Goal: Transaction & Acquisition: Purchase product/service

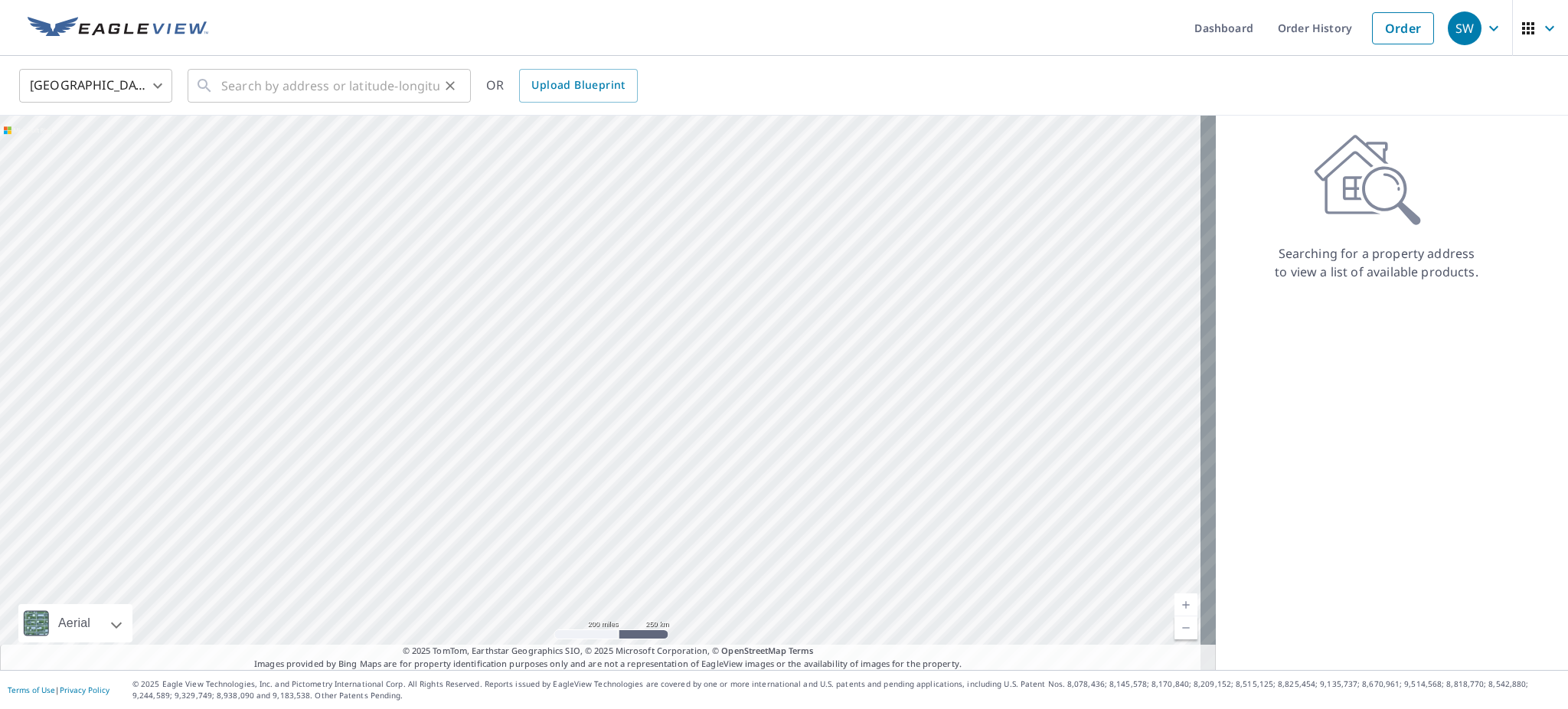
click at [214, 85] on icon at bounding box center [205, 86] width 19 height 19
paste input "[STREET_ADDRESS][PERSON_NAME]"
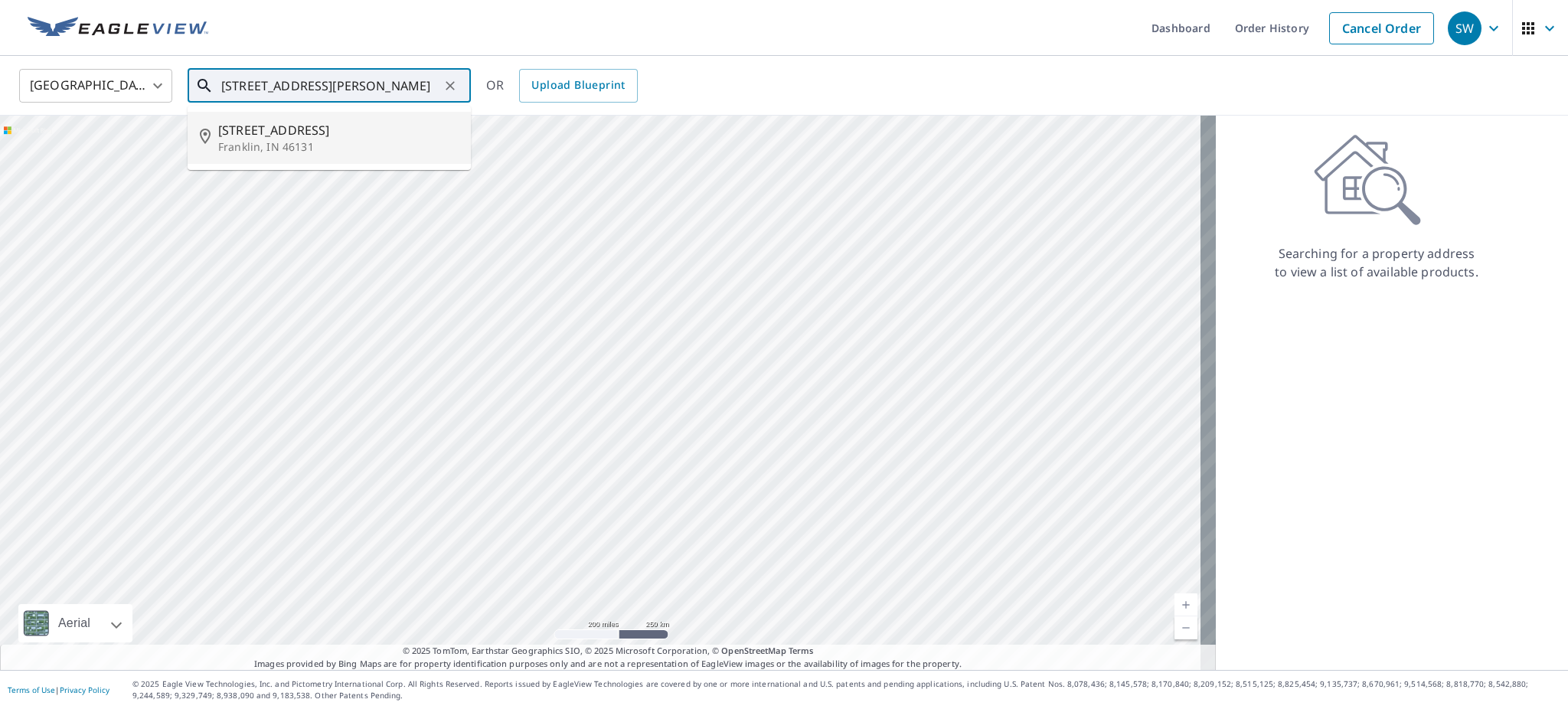
click at [306, 131] on span "[STREET_ADDRESS]" at bounding box center [338, 130] width 240 height 19
type input "[STREET_ADDRESS][PERSON_NAME]"
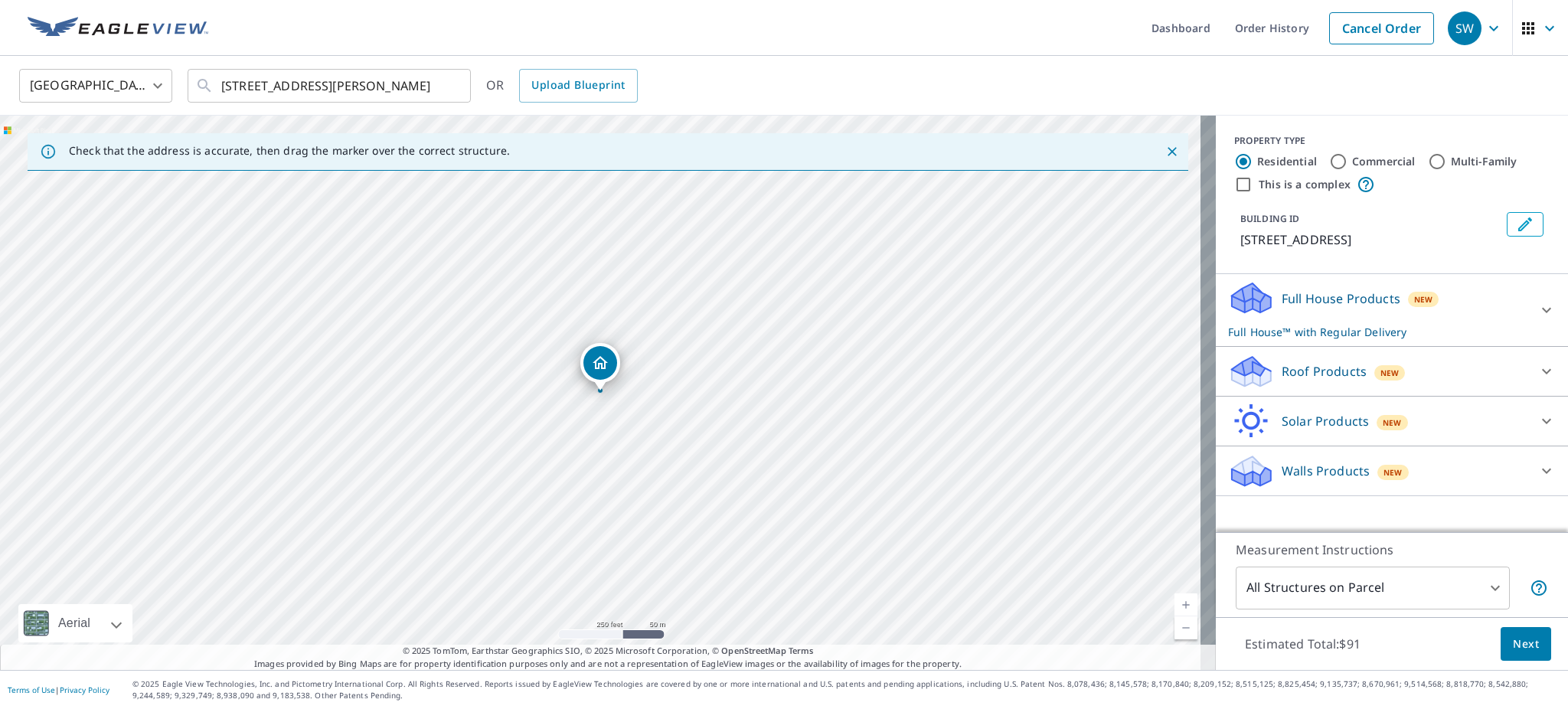
click at [1538, 380] on icon at bounding box center [1547, 372] width 19 height 19
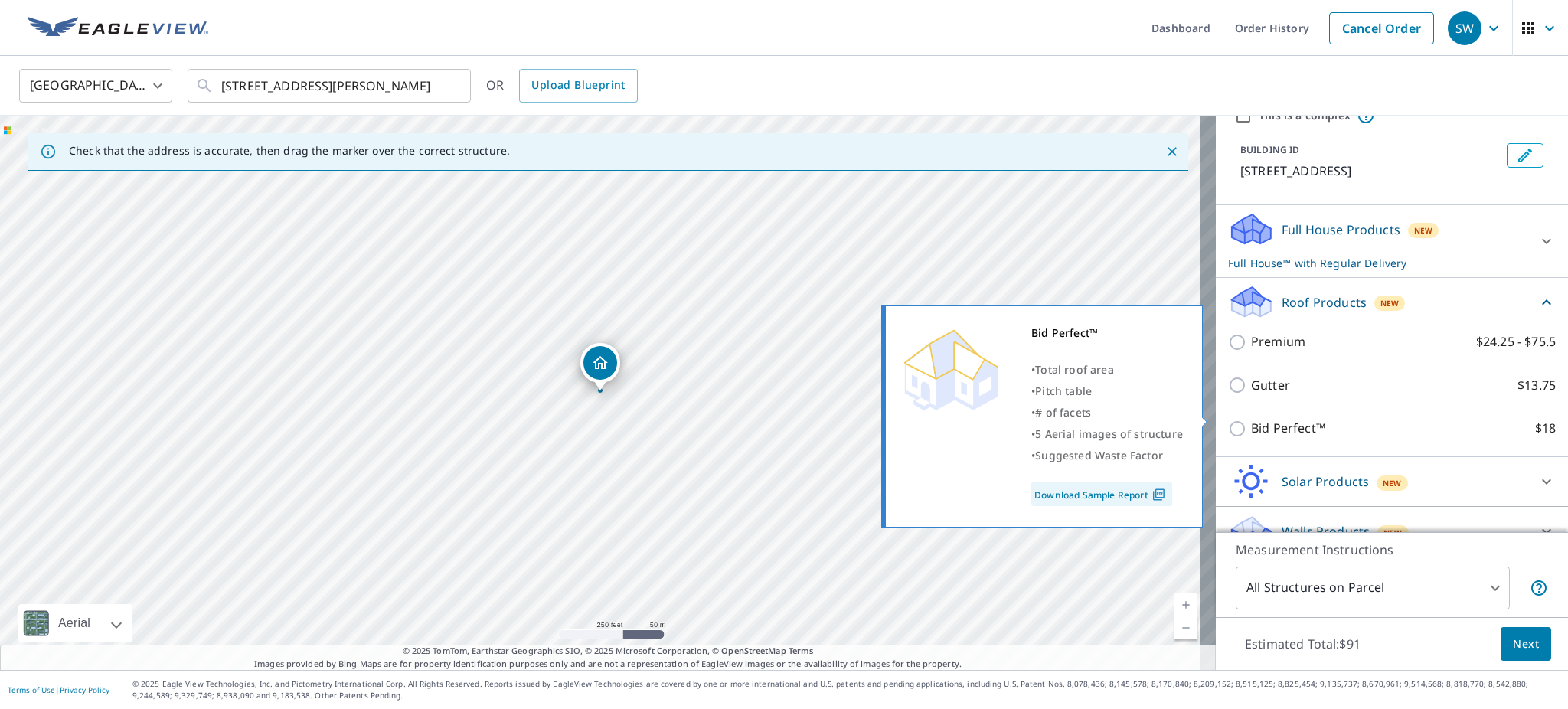
scroll to position [138, 0]
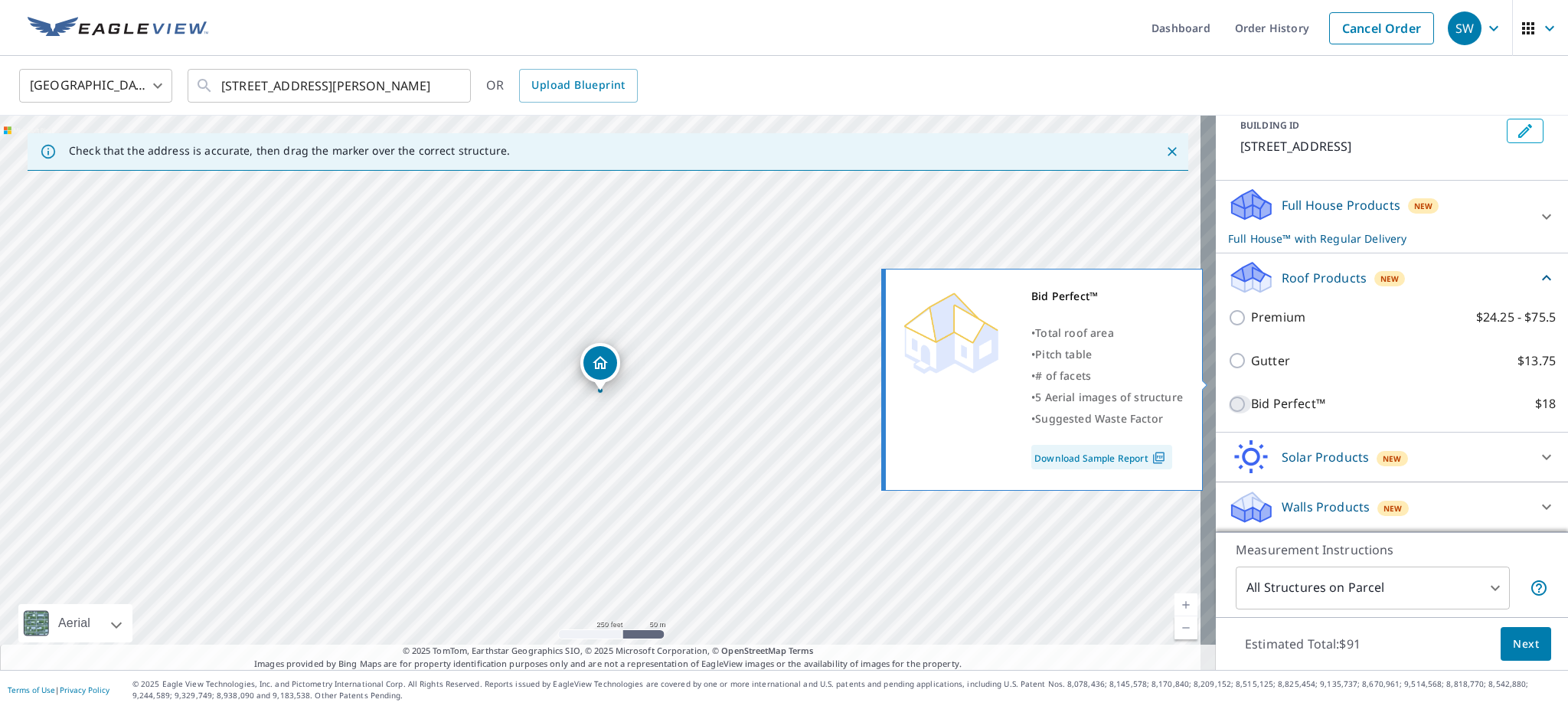
click at [1233, 395] on input "Bid Perfect™ $18" at bounding box center [1240, 404] width 23 height 19
checkbox input "true"
type input "1"
checkbox input "false"
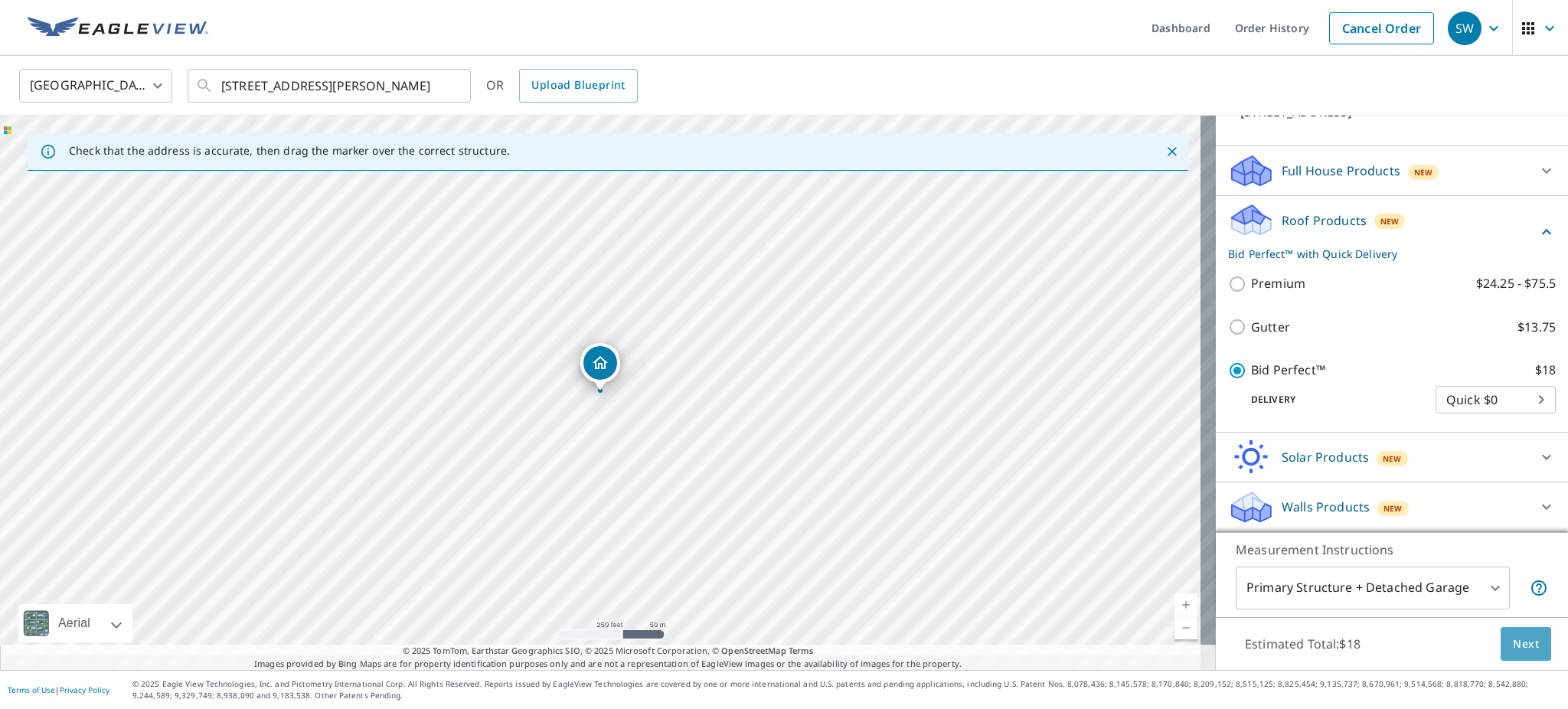
click at [1515, 634] on span "Next" at bounding box center [1526, 644] width 26 height 19
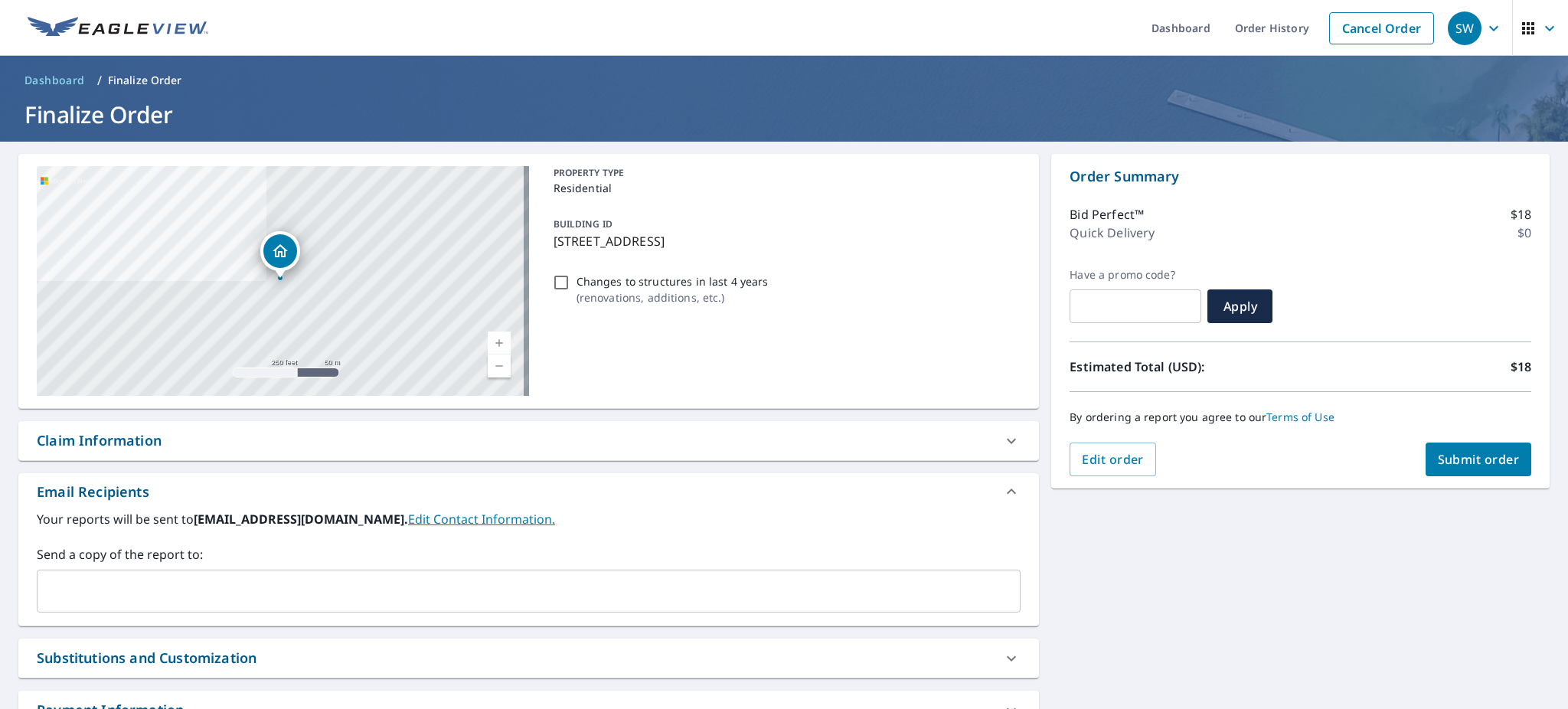
click at [1464, 464] on span "Submit order" at bounding box center [1479, 460] width 82 height 17
checkbox input "true"
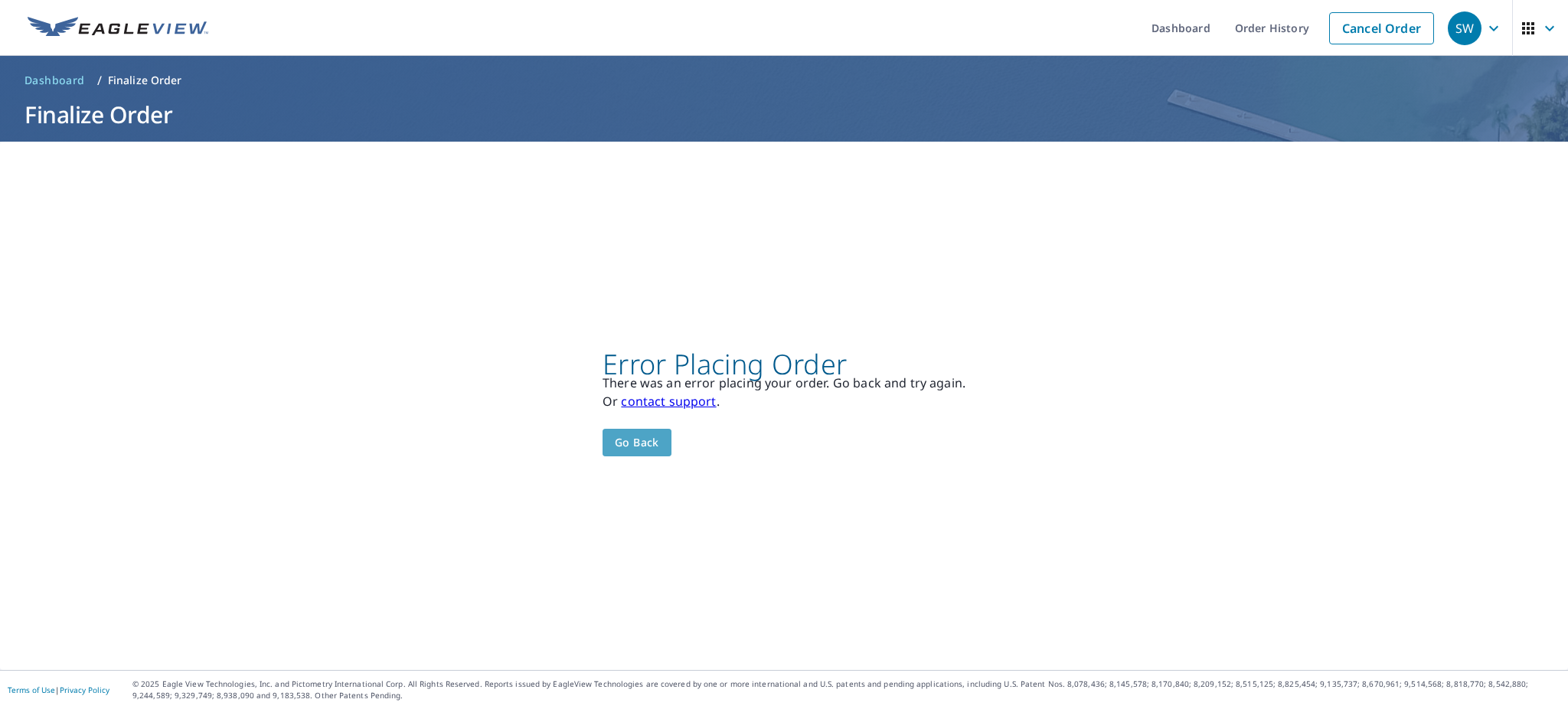
click at [640, 441] on span "Go back" at bounding box center [637, 443] width 45 height 19
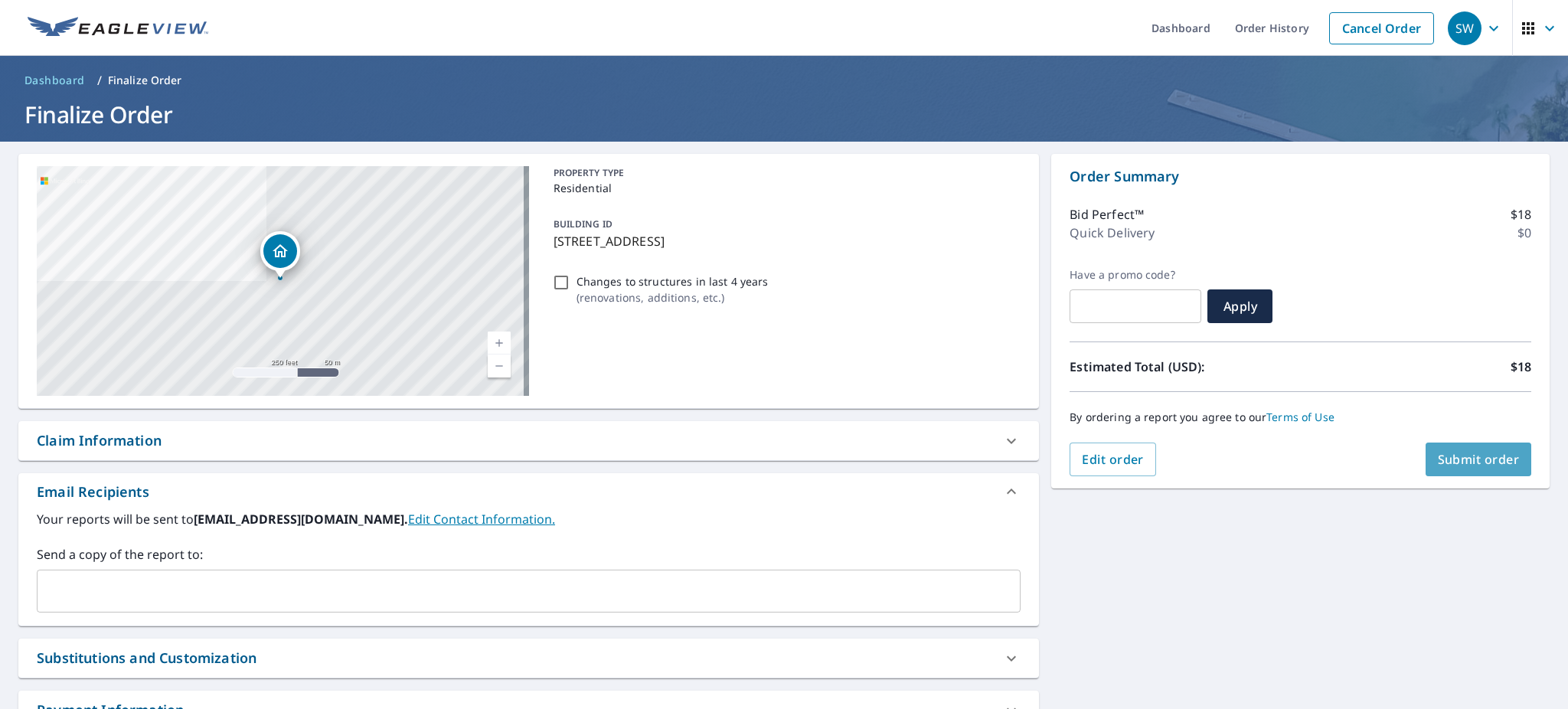
click at [1479, 463] on span "Submit order" at bounding box center [1479, 460] width 82 height 17
checkbox input "true"
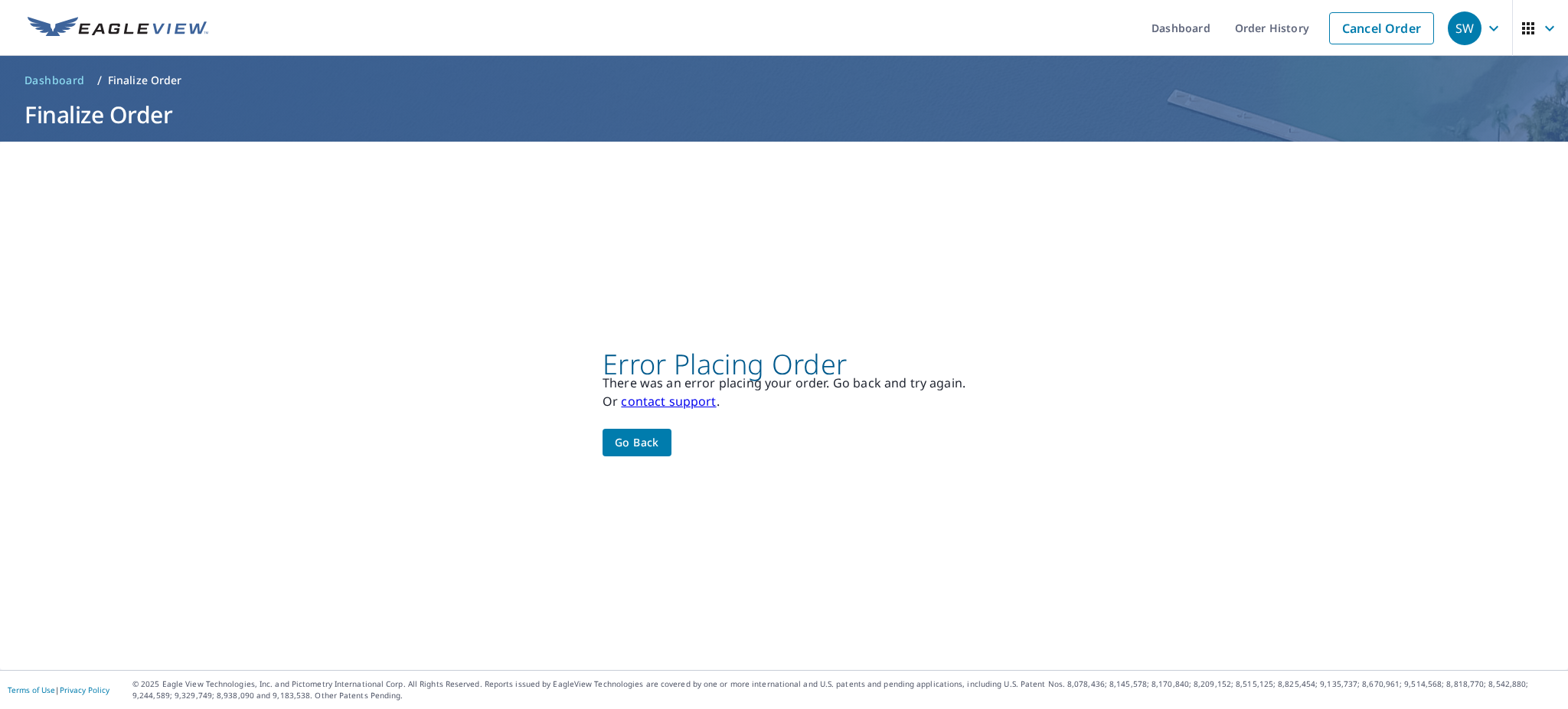
click at [621, 452] on span "Go back" at bounding box center [637, 443] width 45 height 19
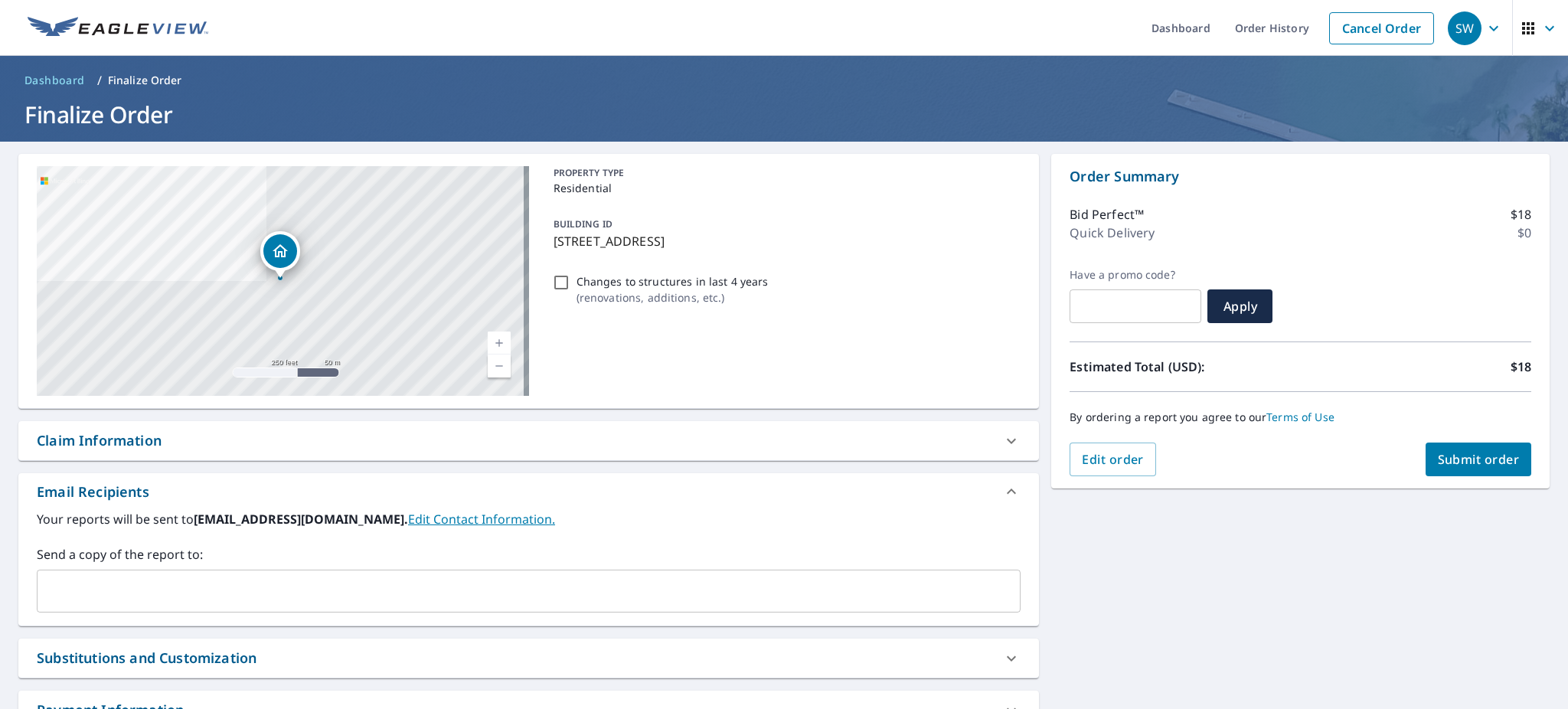
click at [1492, 460] on span "Submit order" at bounding box center [1479, 460] width 82 height 17
checkbox input "true"
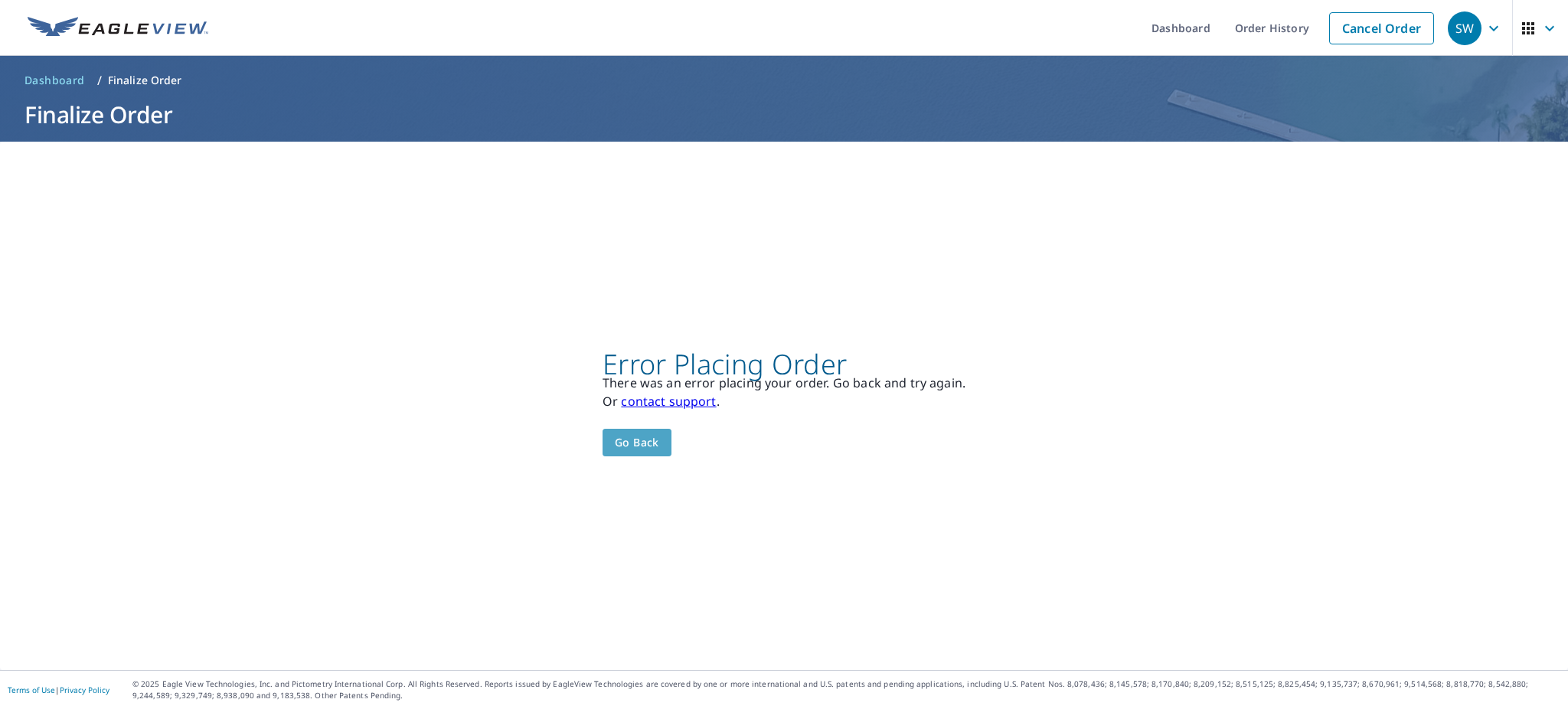
click at [629, 439] on span "Go back" at bounding box center [637, 443] width 45 height 19
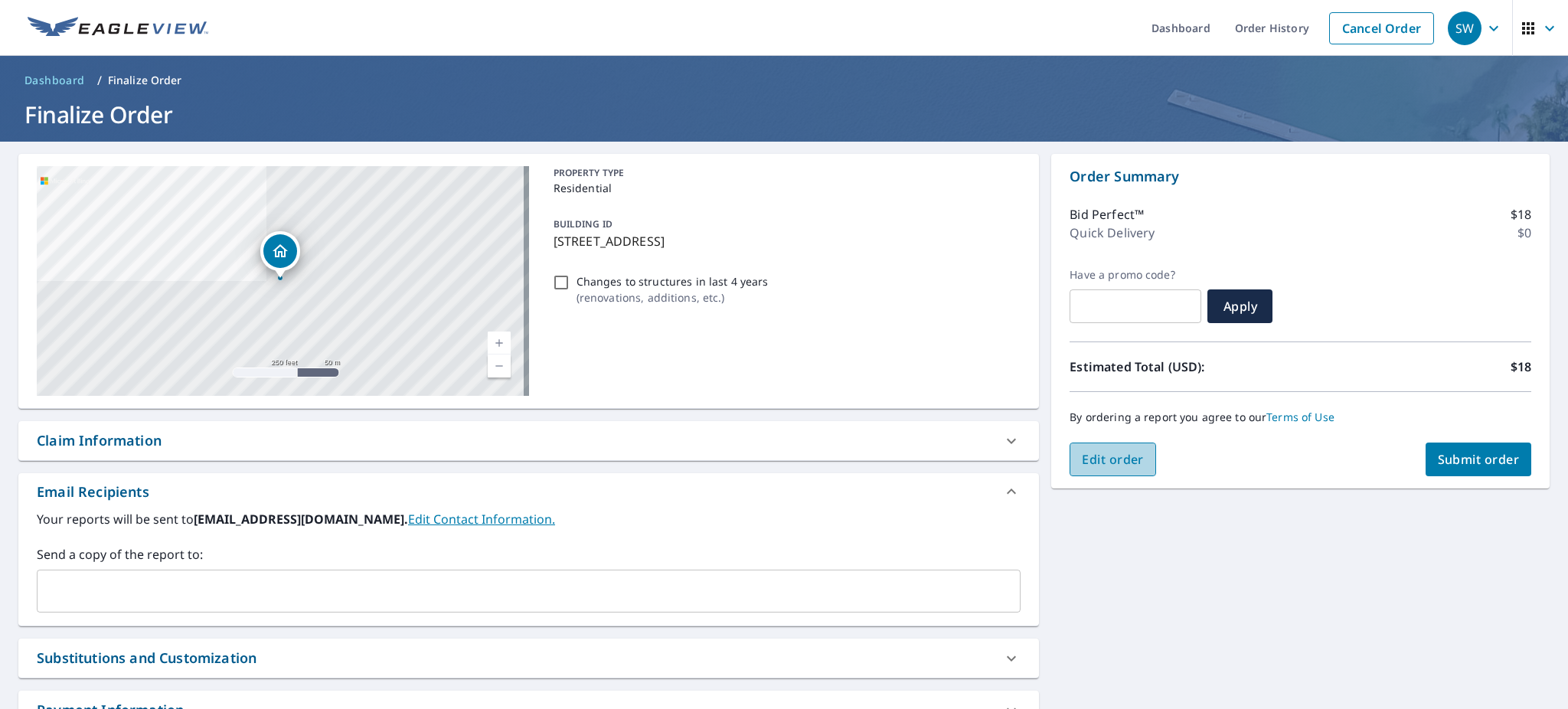
click at [1093, 462] on span "Edit order" at bounding box center [1113, 460] width 62 height 17
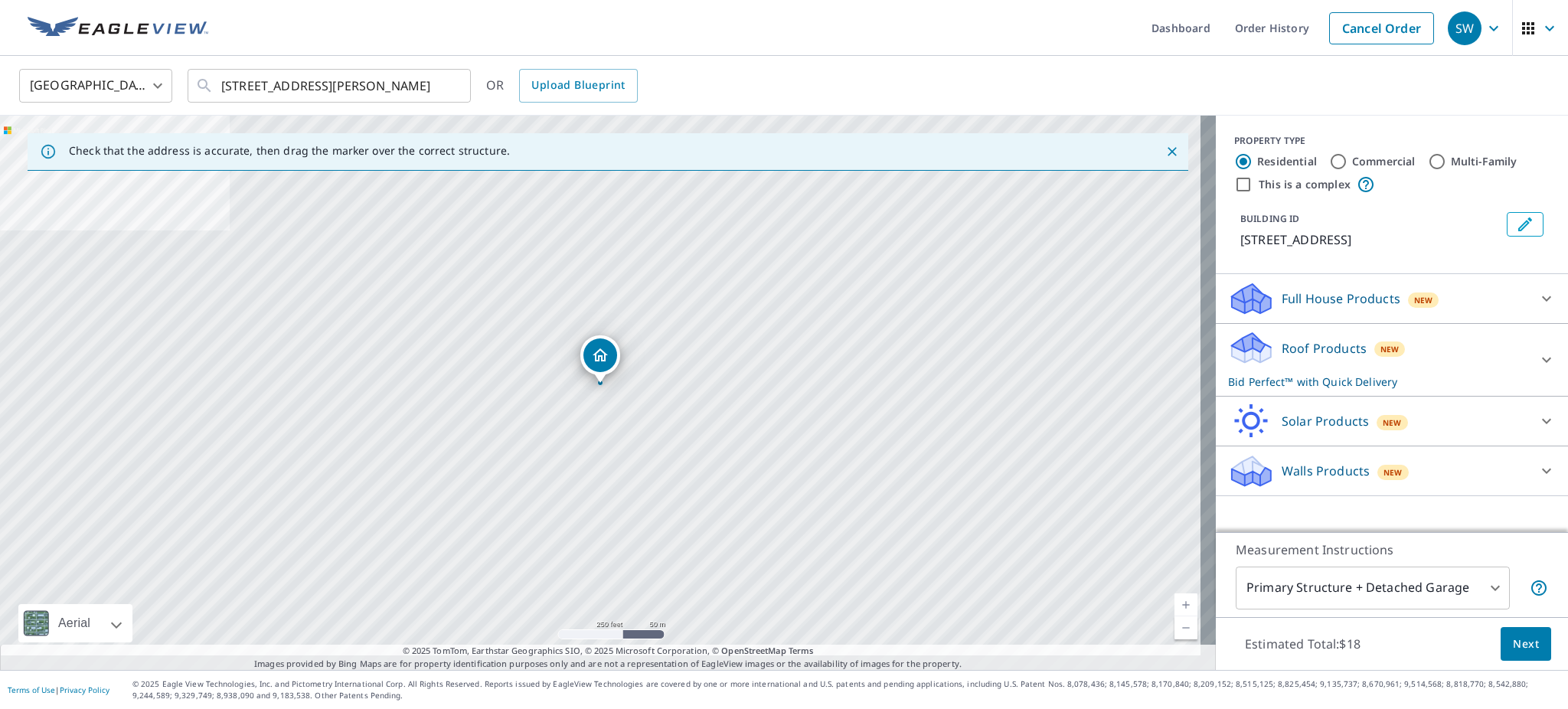
scroll to position [15, 0]
click at [1538, 362] on icon at bounding box center [1547, 360] width 19 height 19
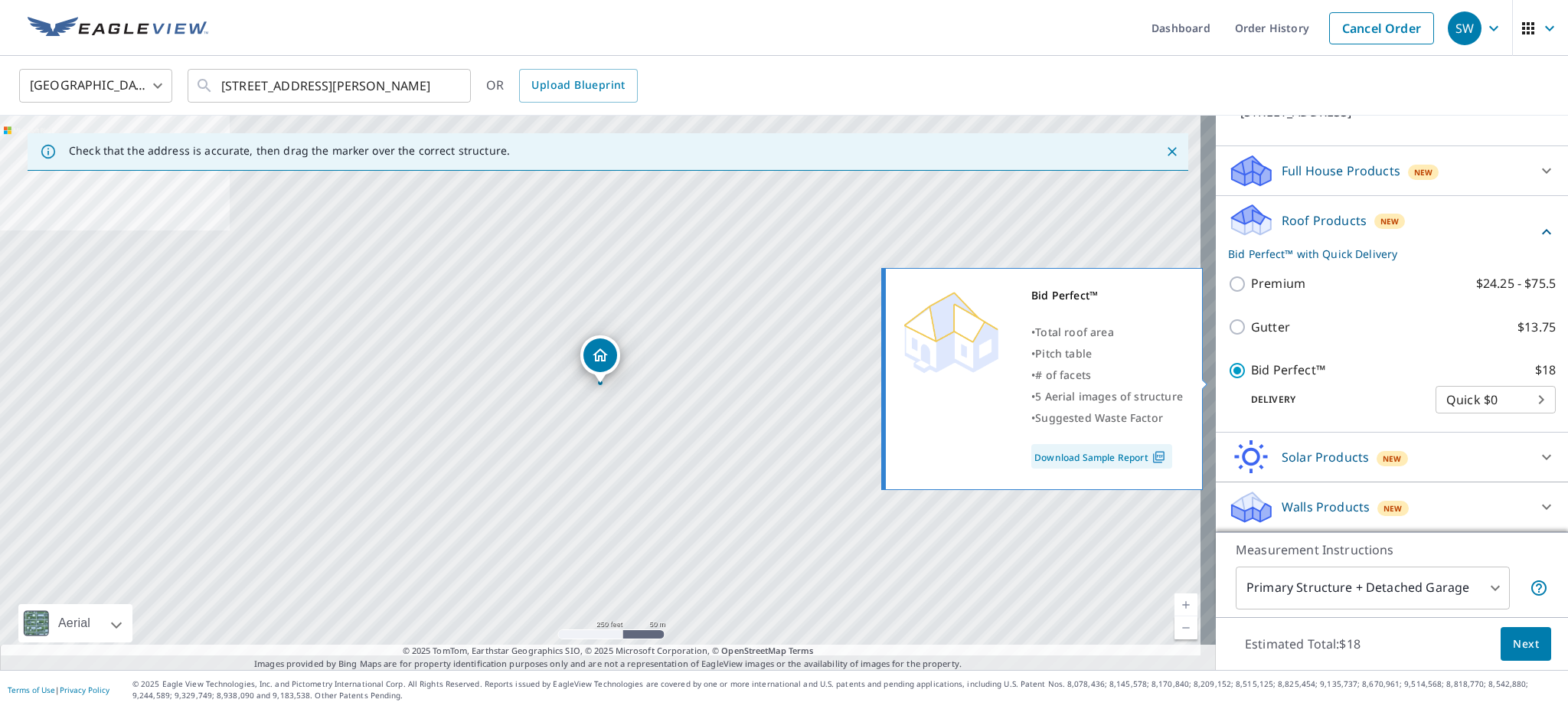
scroll to position [193, 0]
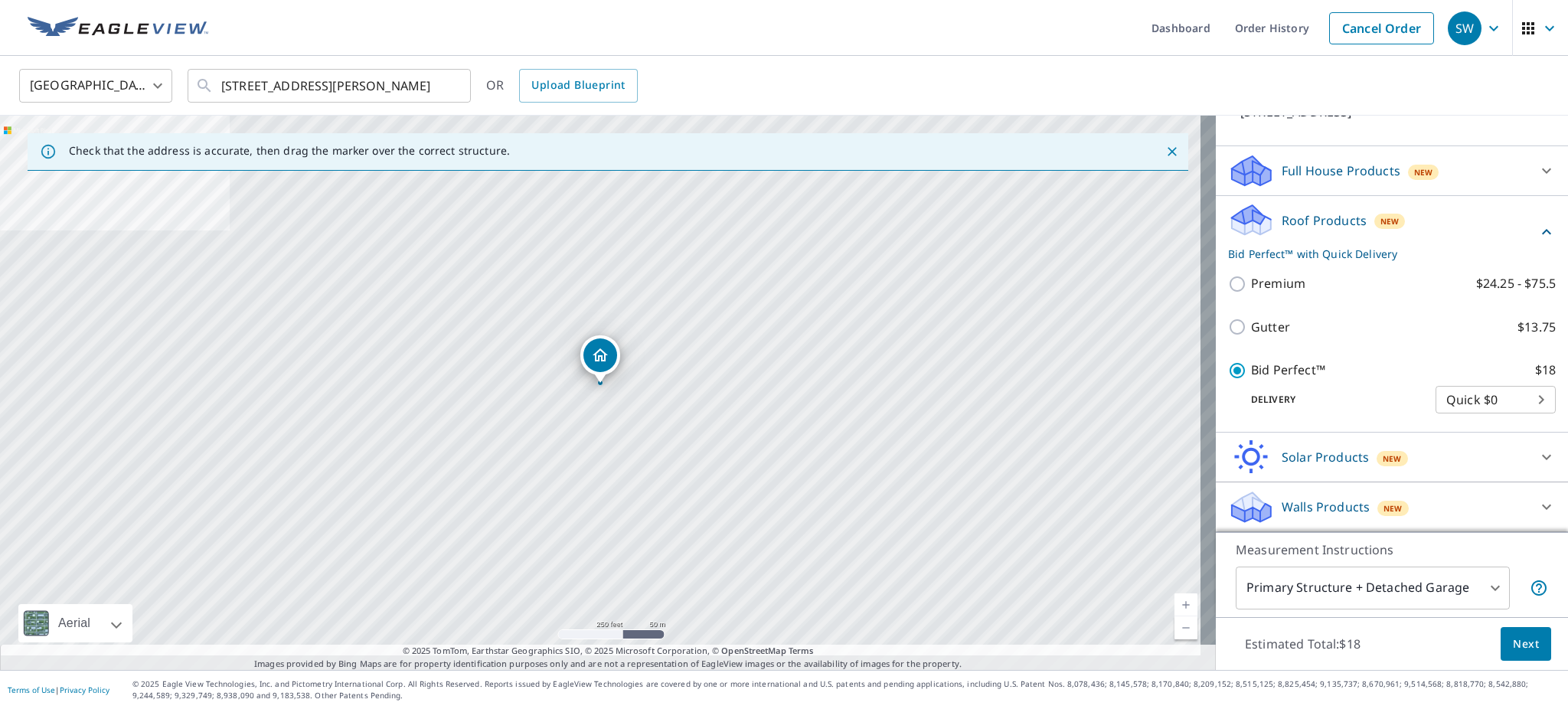
click at [1513, 365] on body "SW SW Dashboard Order History Cancel Order SW United States US ​ 1857 Red Oak D…" at bounding box center [784, 354] width 1568 height 709
click at [1513, 365] on li "Quick $0" at bounding box center [1464, 360] width 121 height 28
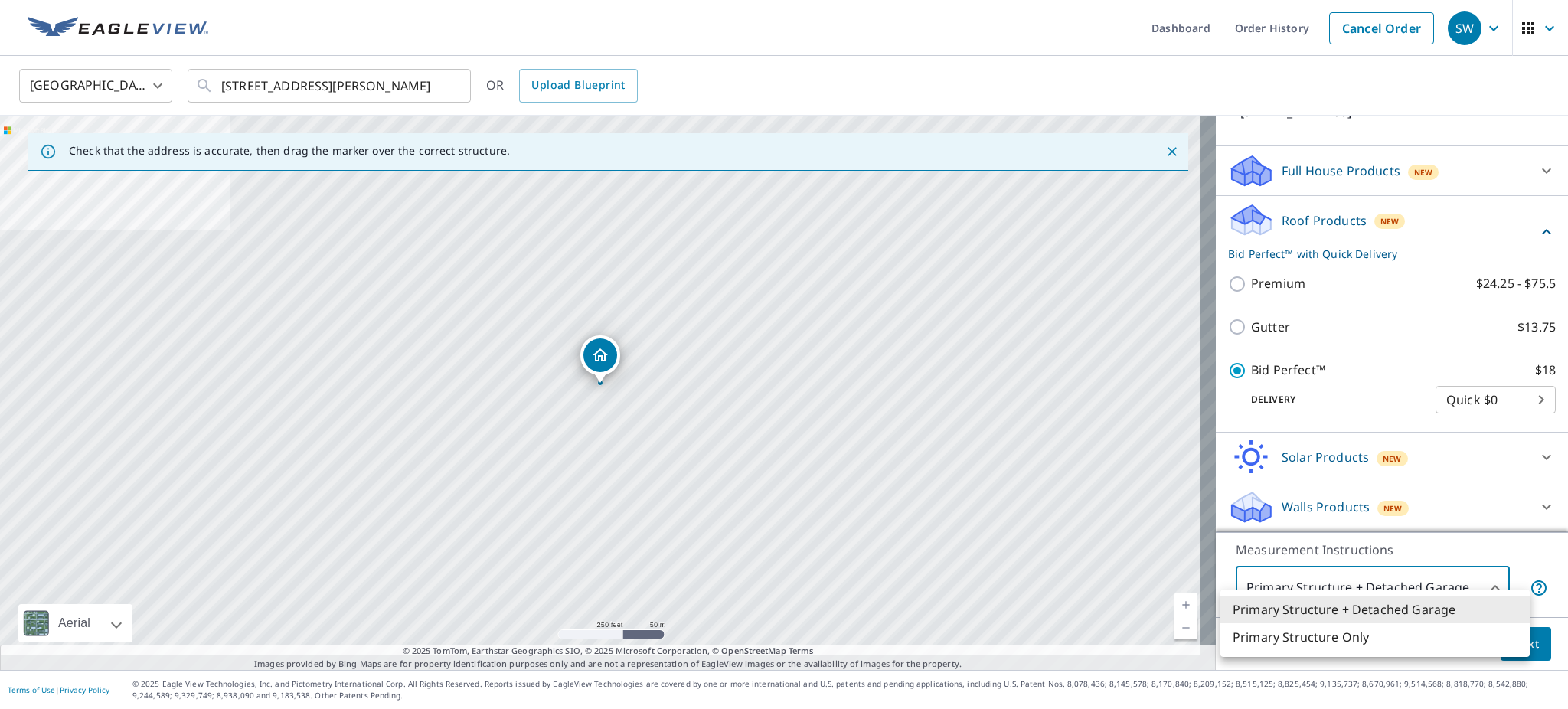
click at [1418, 571] on body "SW SW Dashboard Order History Cancel Order SW United States US ​ 1857 Red Oak D…" at bounding box center [784, 354] width 1568 height 709
click at [1367, 637] on li "Primary Structure Only" at bounding box center [1375, 637] width 309 height 28
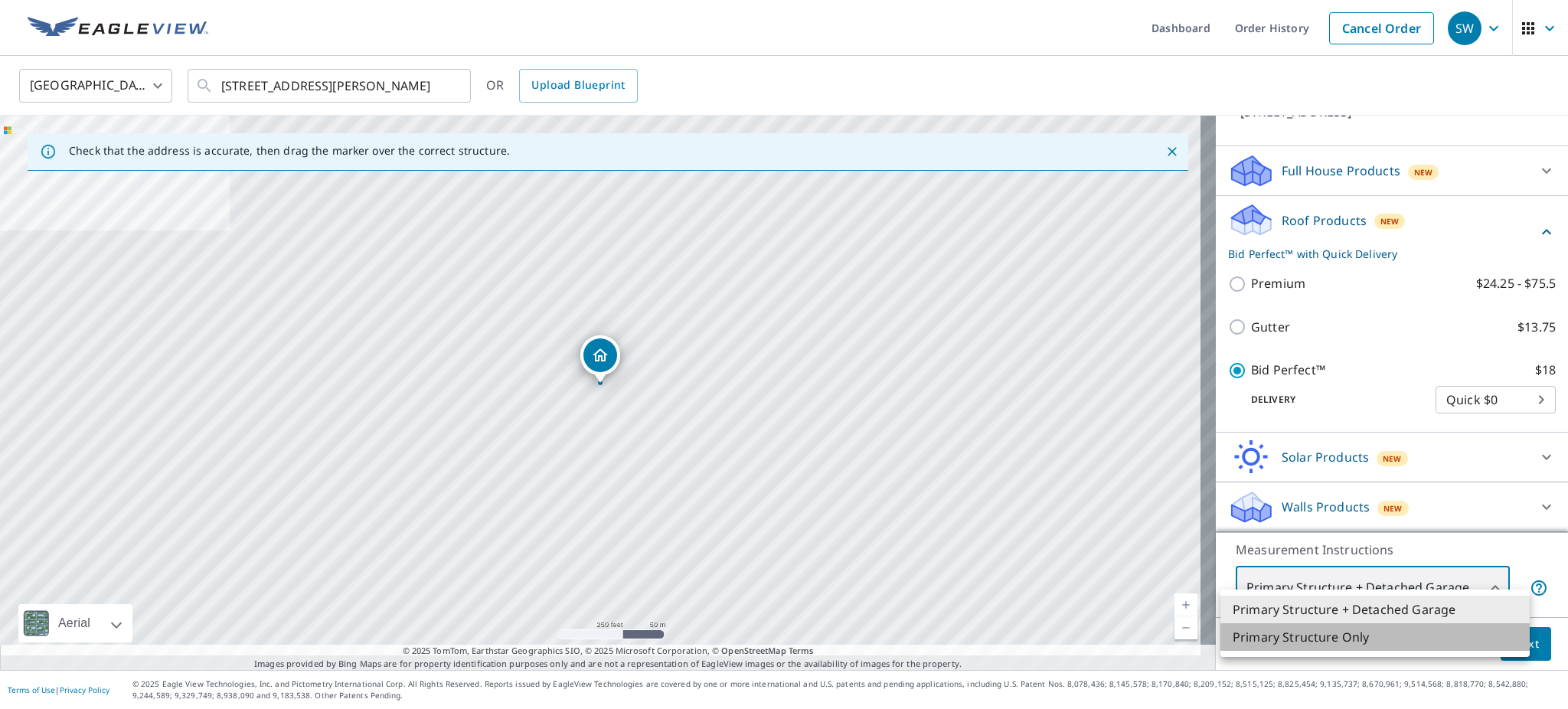
type input "2"
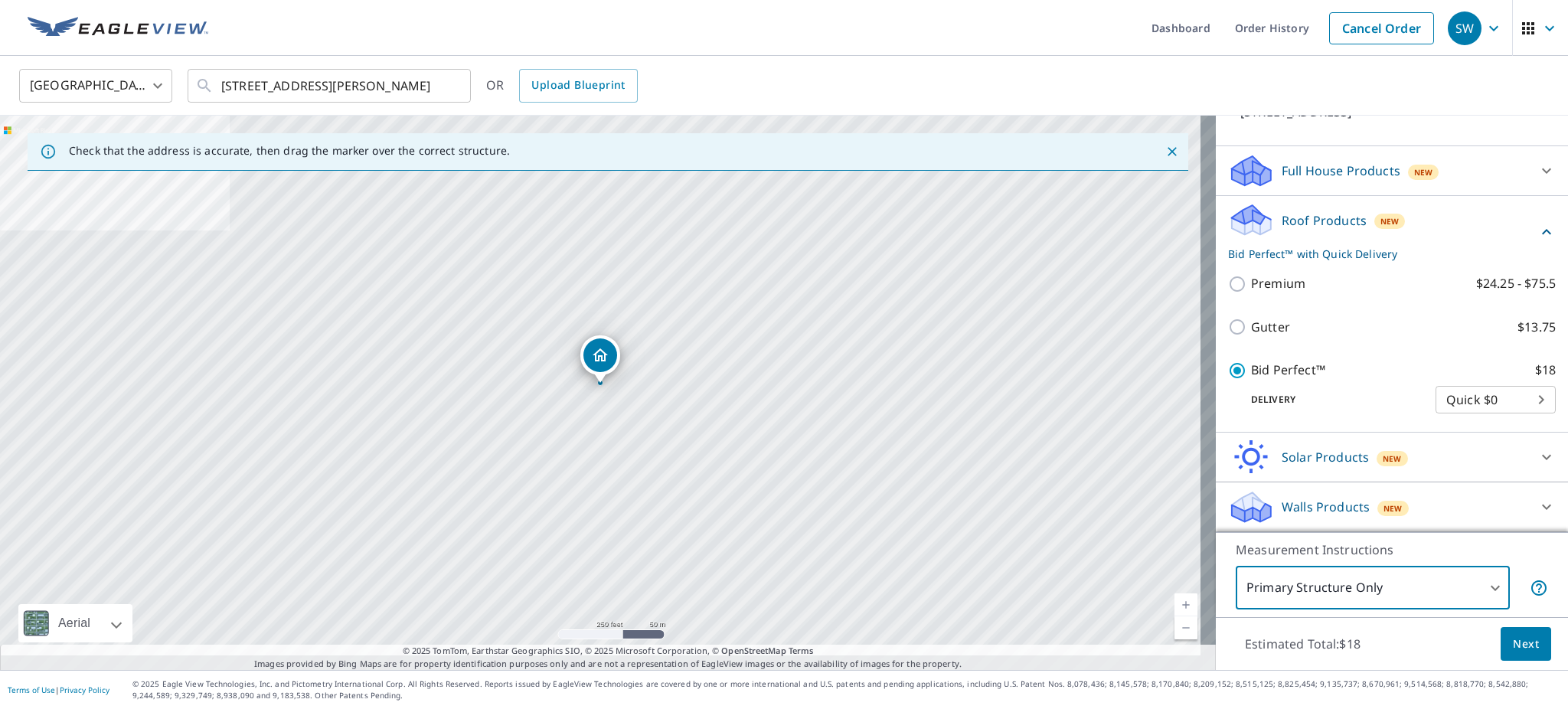
click at [1513, 639] on span "Next" at bounding box center [1526, 644] width 26 height 19
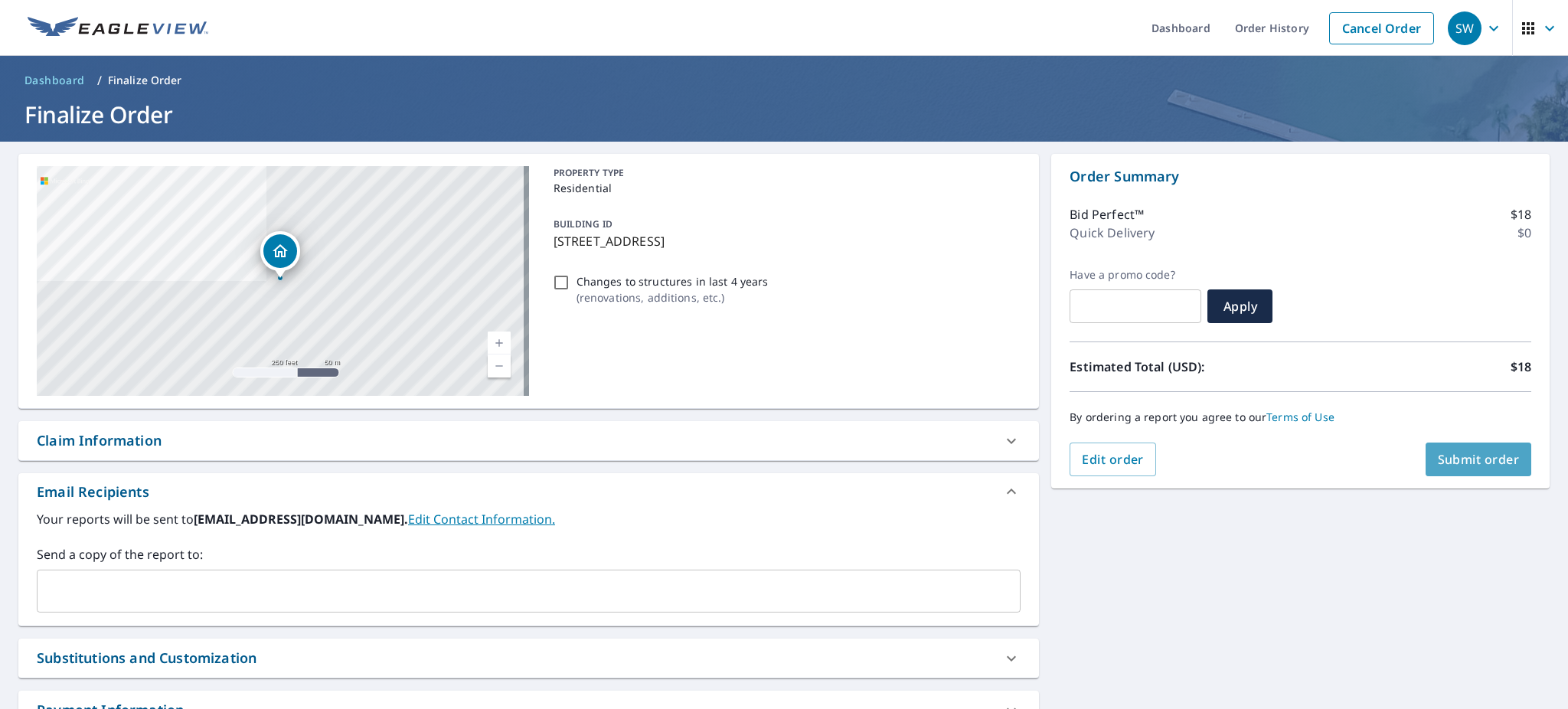
click at [1464, 453] on span "Submit order" at bounding box center [1479, 460] width 82 height 17
checkbox input "true"
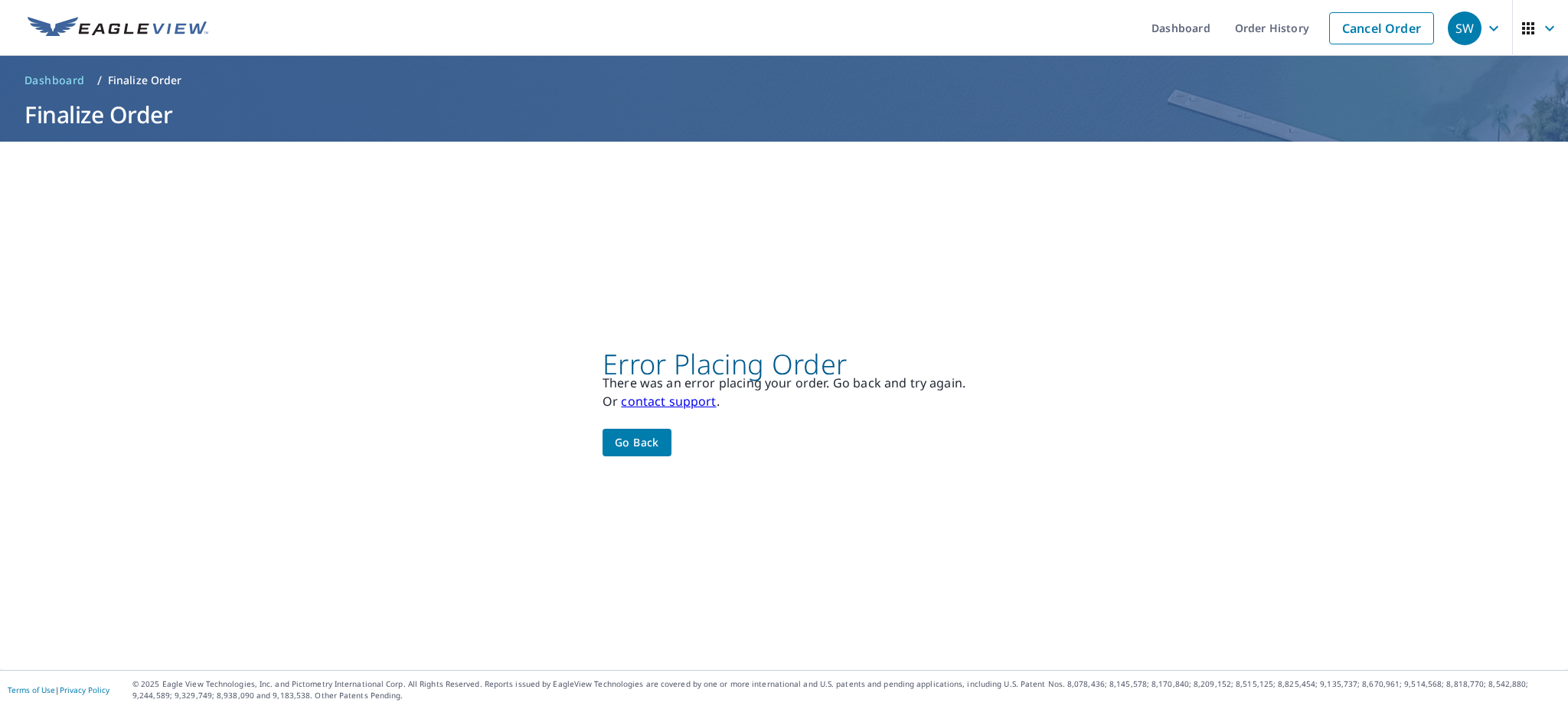
click at [645, 445] on span "Go back" at bounding box center [637, 443] width 45 height 19
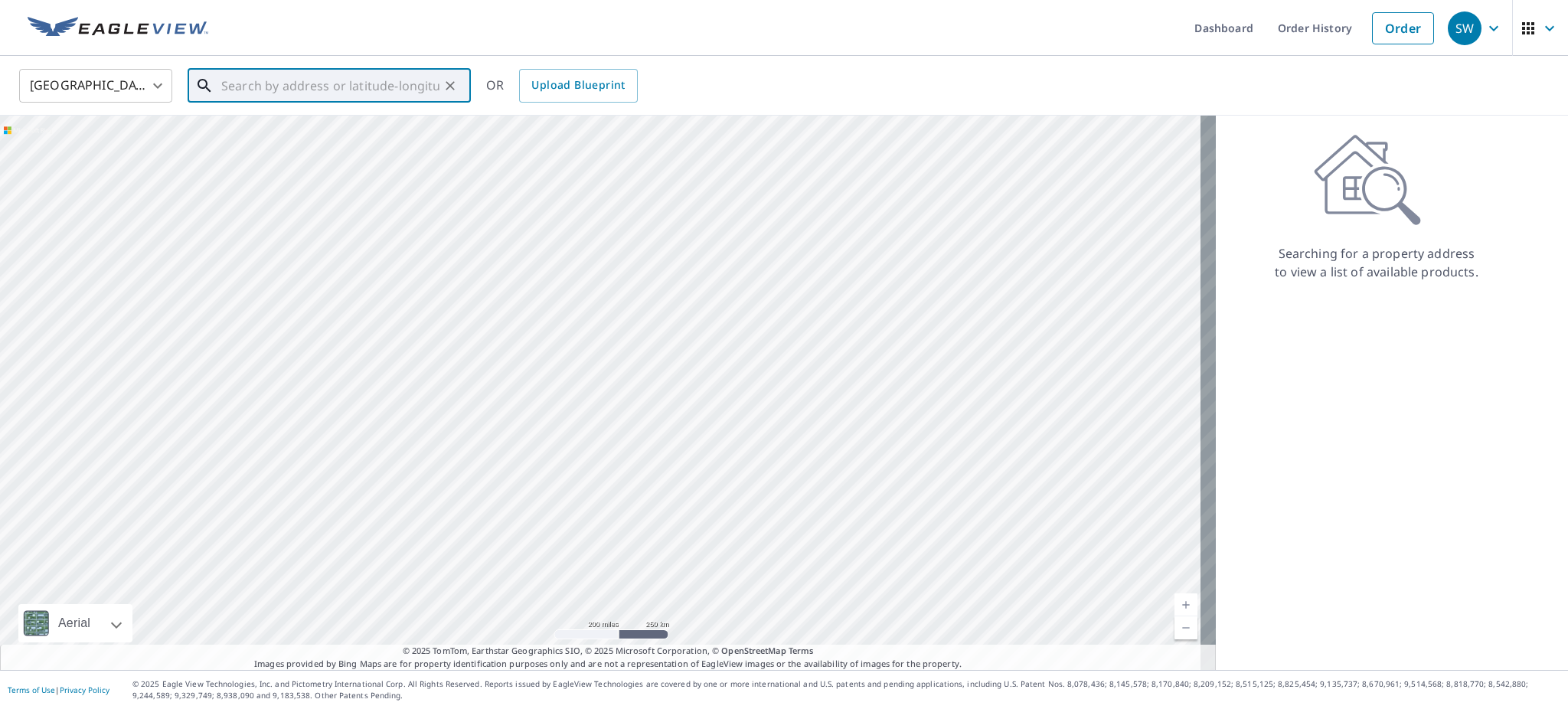
click at [262, 82] on input "text" at bounding box center [331, 86] width 219 height 43
paste input "[STREET_ADDRESS][PERSON_NAME]"
click at [295, 135] on span "[STREET_ADDRESS]" at bounding box center [338, 130] width 240 height 19
type input "[STREET_ADDRESS][PERSON_NAME]"
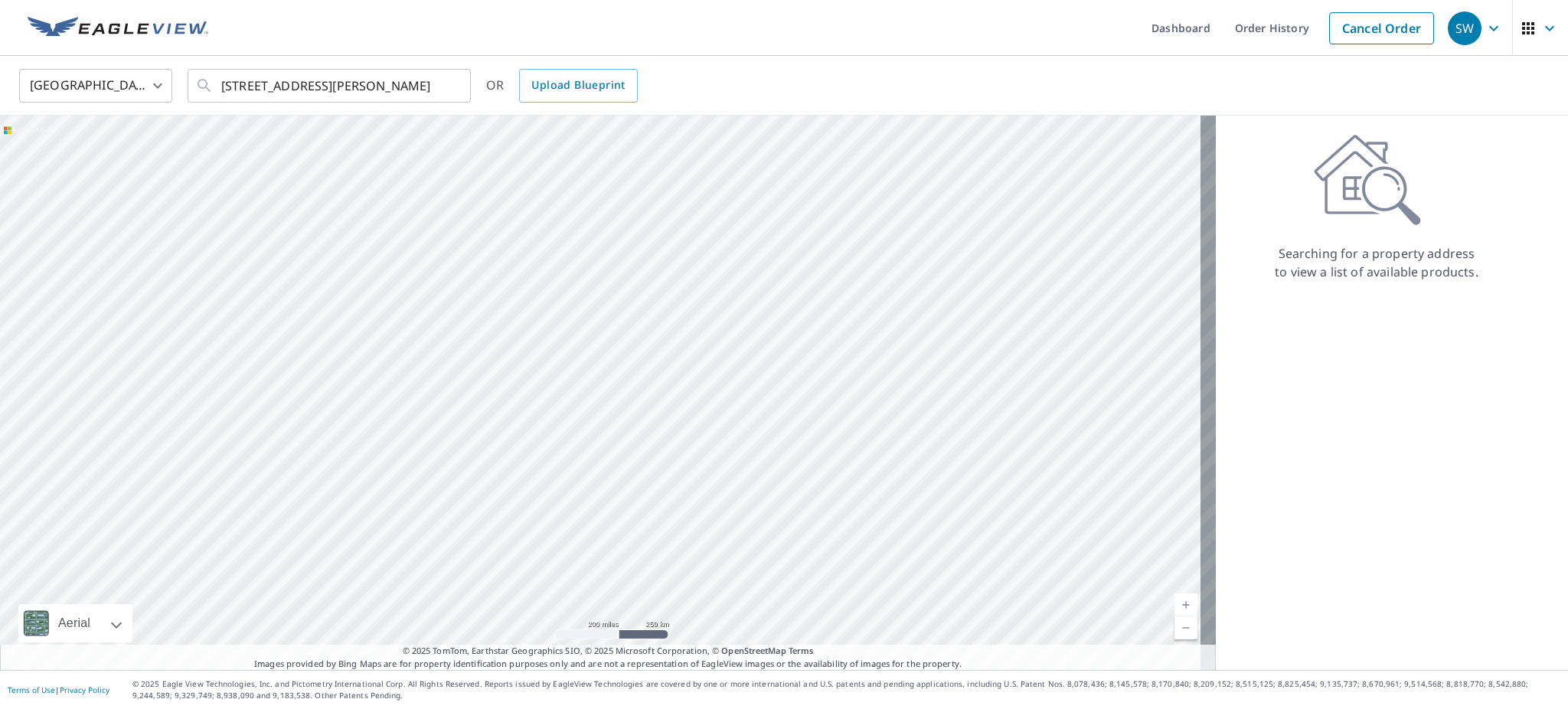
scroll to position [0, 0]
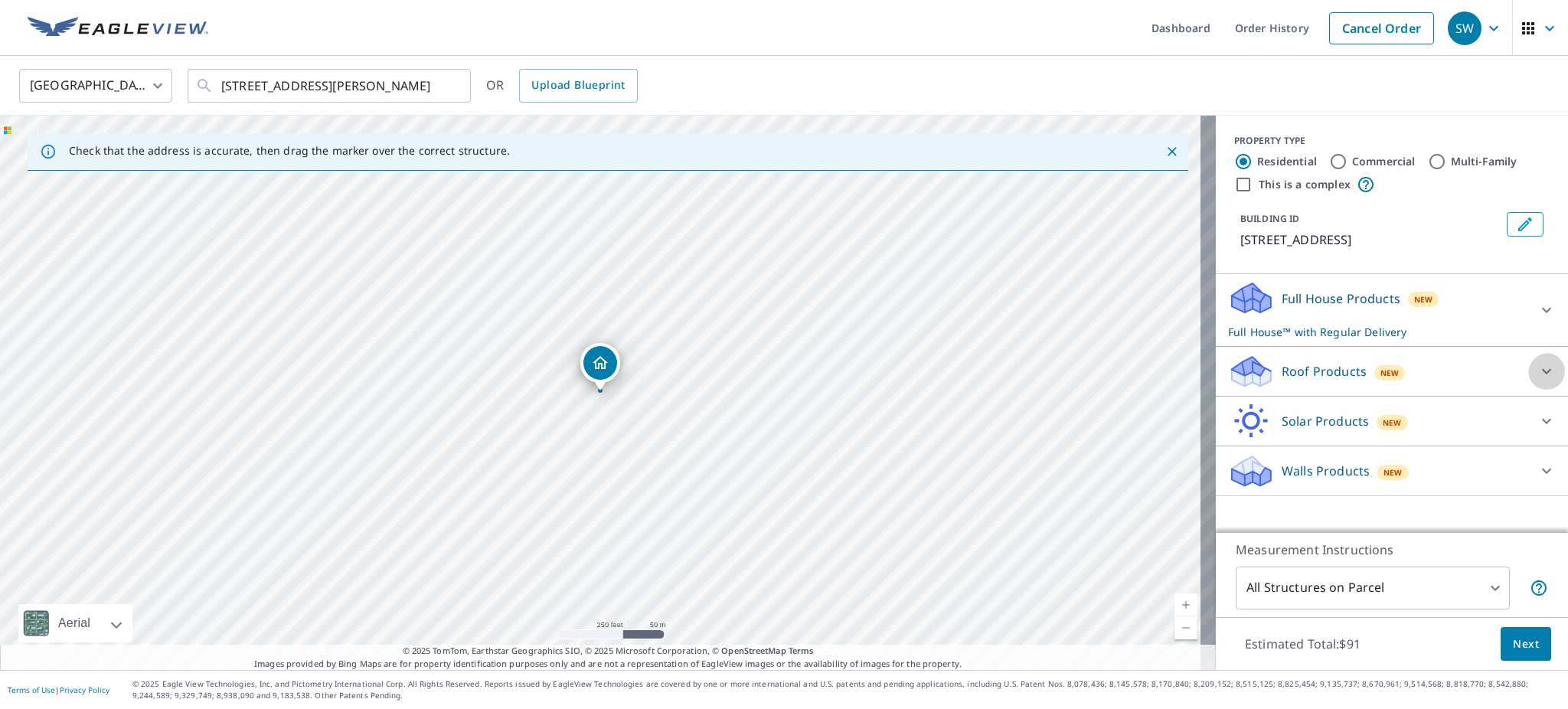
click at [1538, 380] on icon at bounding box center [1547, 372] width 19 height 19
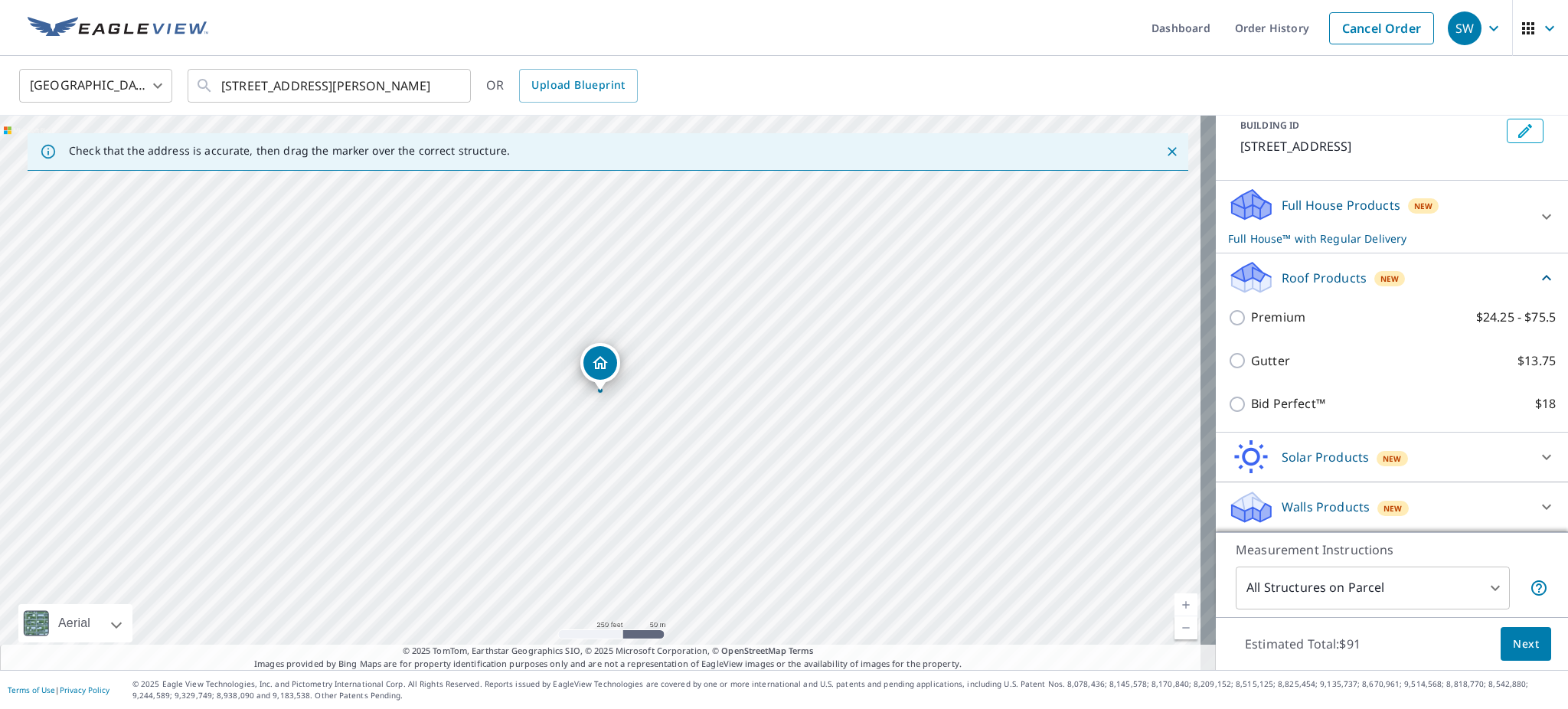
scroll to position [138, 0]
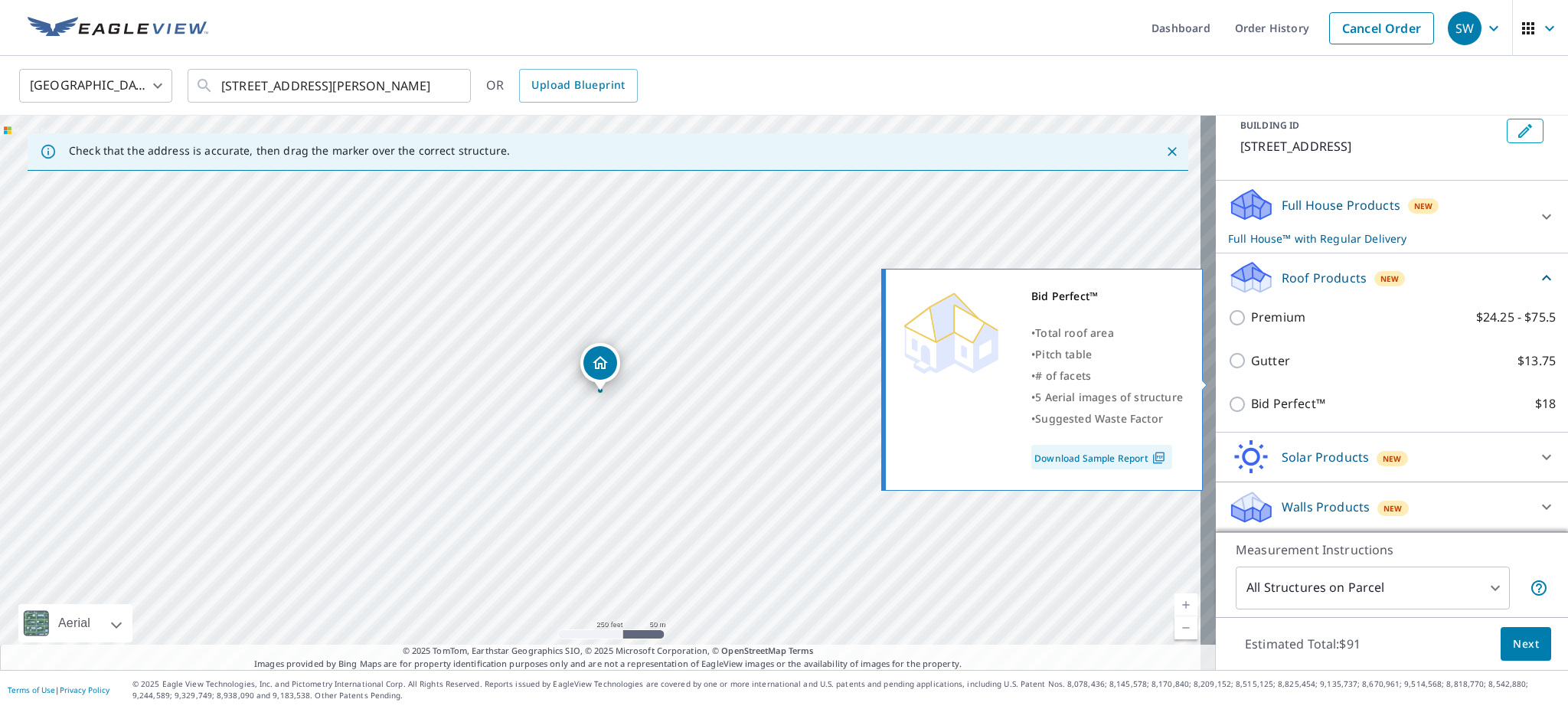
click at [1229, 395] on input "Bid Perfect™ $18" at bounding box center [1240, 404] width 23 height 19
checkbox input "true"
type input "1"
checkbox input "false"
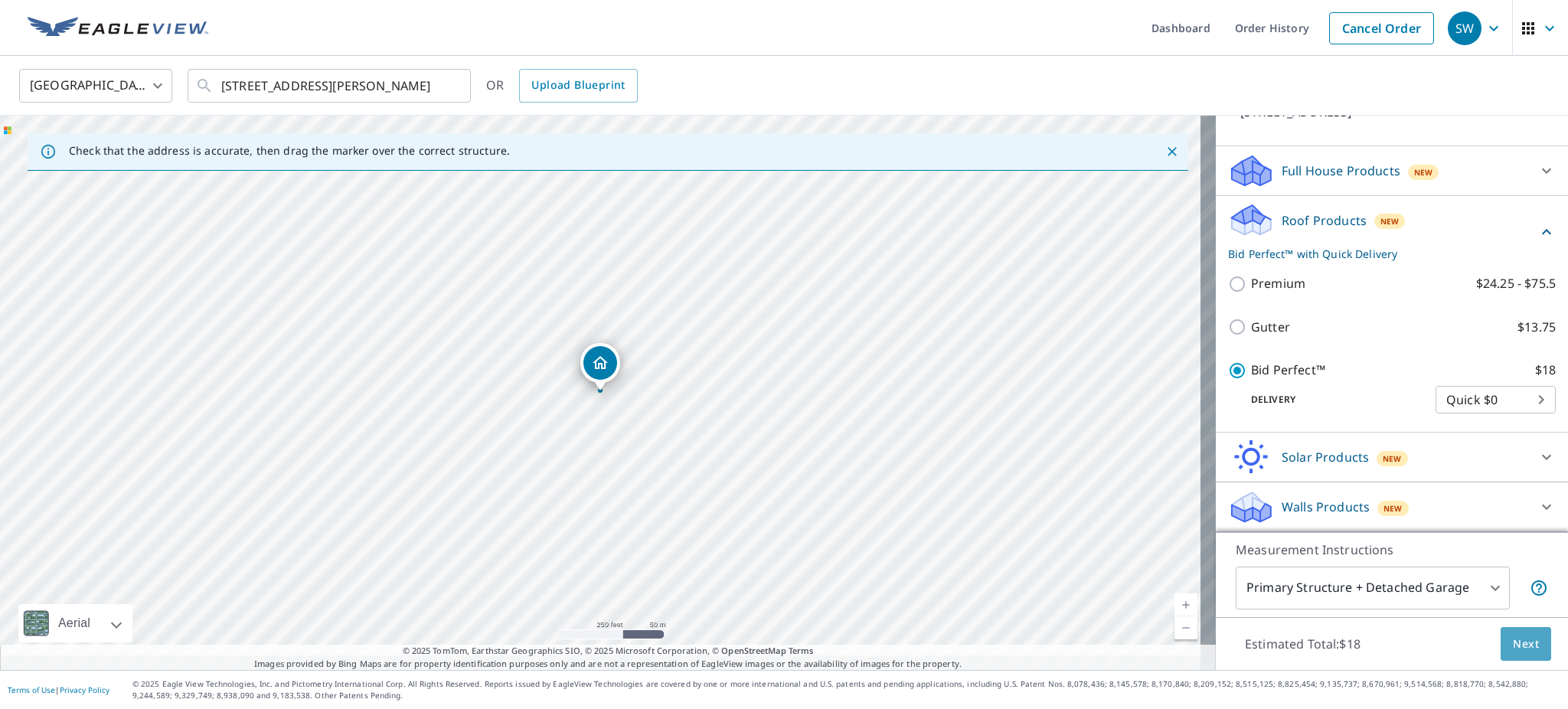
click at [1513, 634] on span "Next" at bounding box center [1526, 644] width 26 height 19
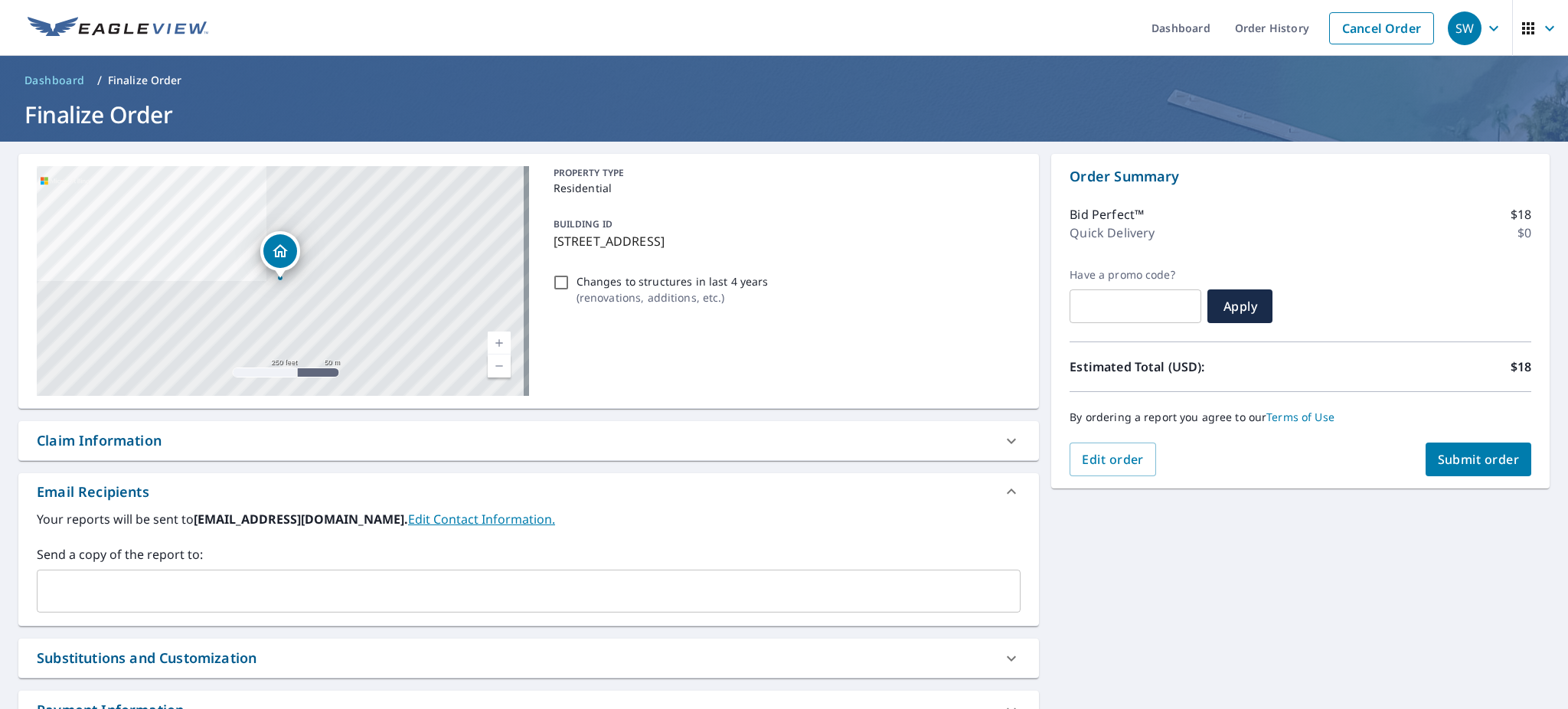
click at [1461, 464] on span "Submit order" at bounding box center [1479, 460] width 82 height 17
checkbox input "true"
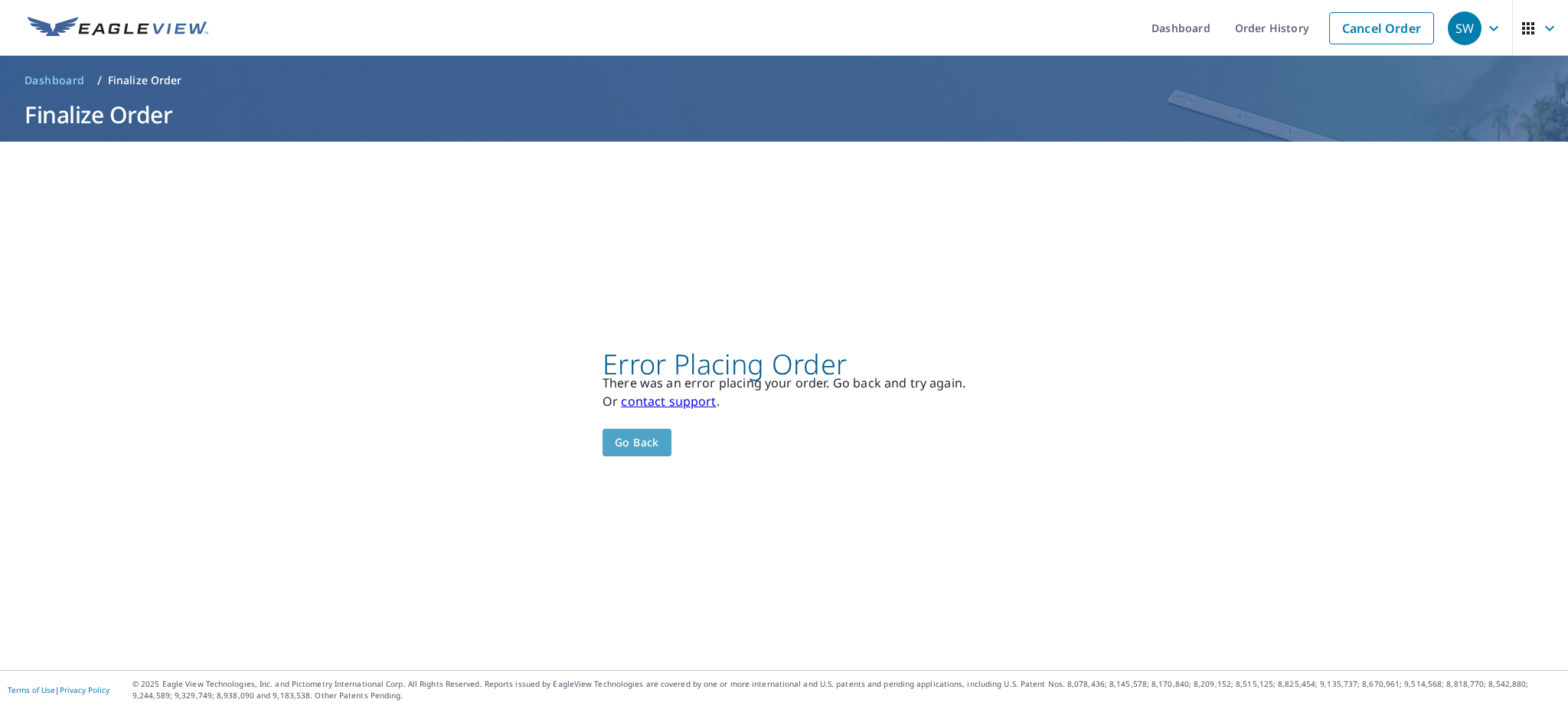
click at [659, 448] on span "Go back" at bounding box center [637, 443] width 45 height 19
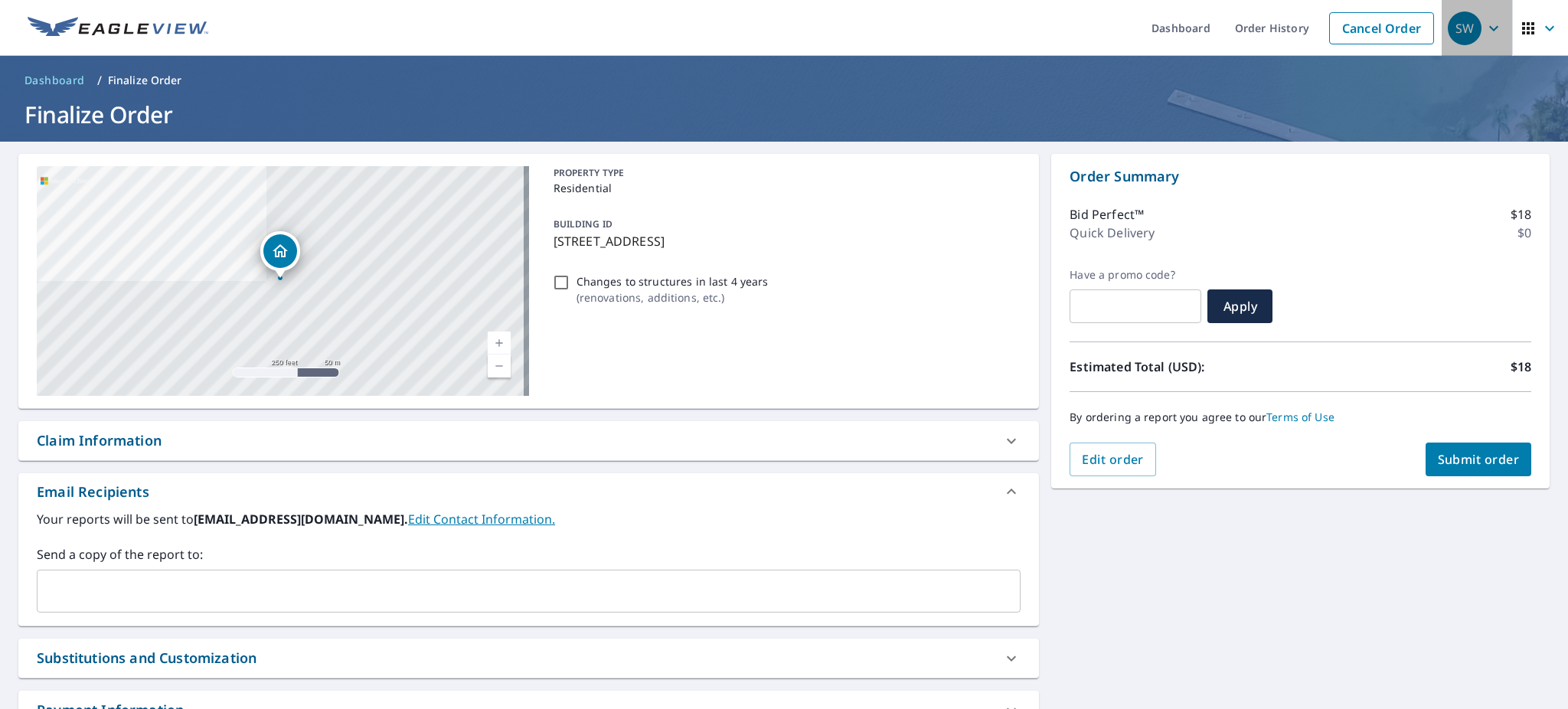
click at [1485, 24] on icon "button" at bounding box center [1494, 28] width 19 height 19
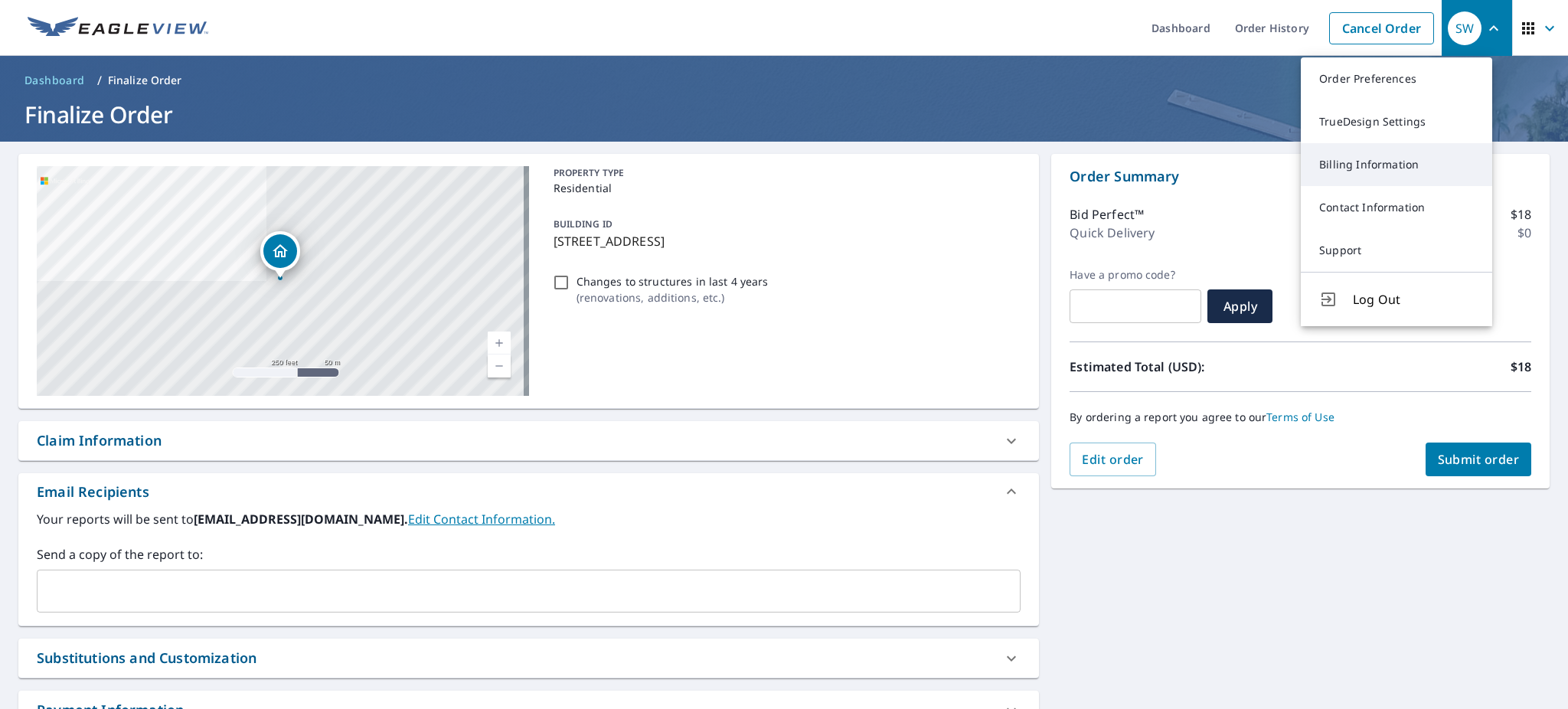
click at [1374, 175] on link "Billing Information" at bounding box center [1396, 164] width 192 height 43
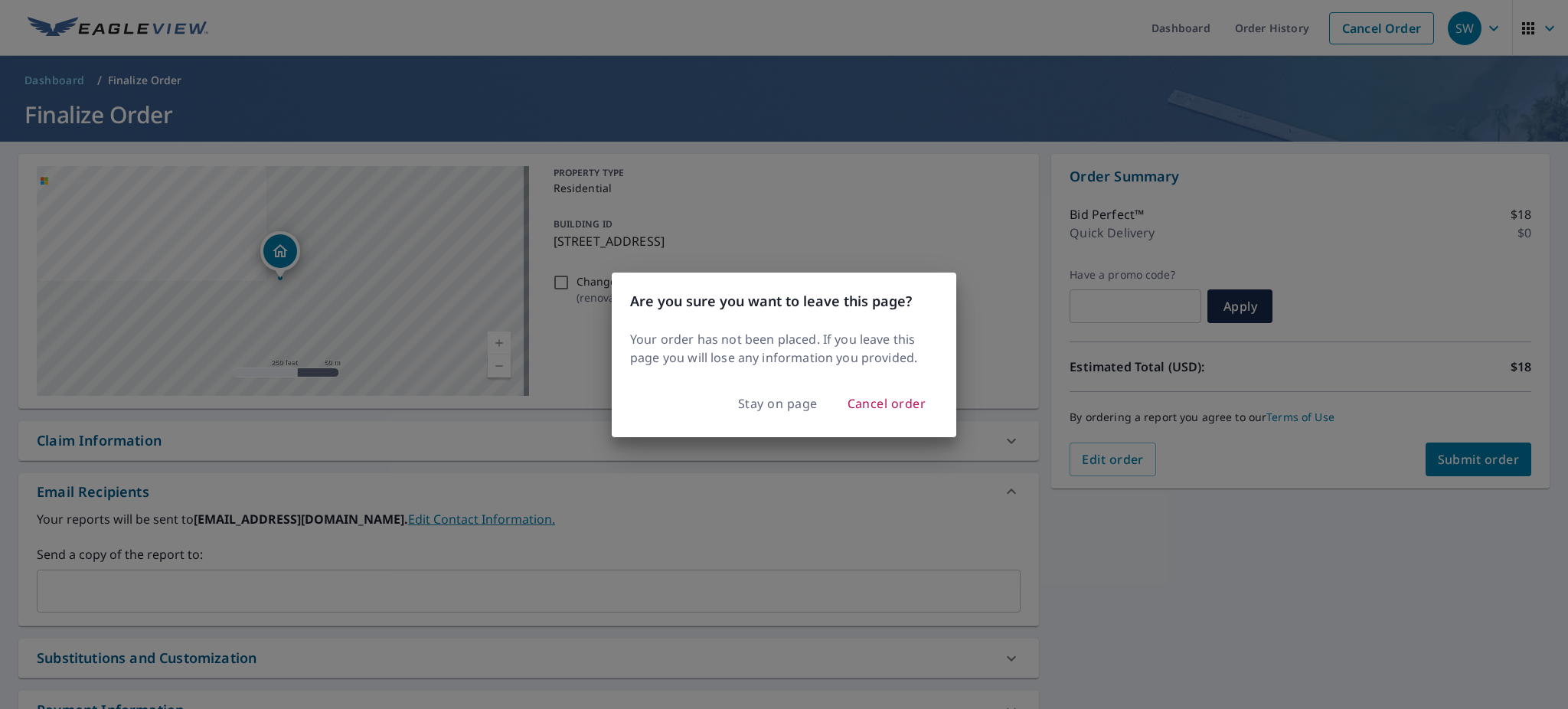
checkbox input "true"
click at [873, 414] on span "Cancel order" at bounding box center [887, 403] width 78 height 21
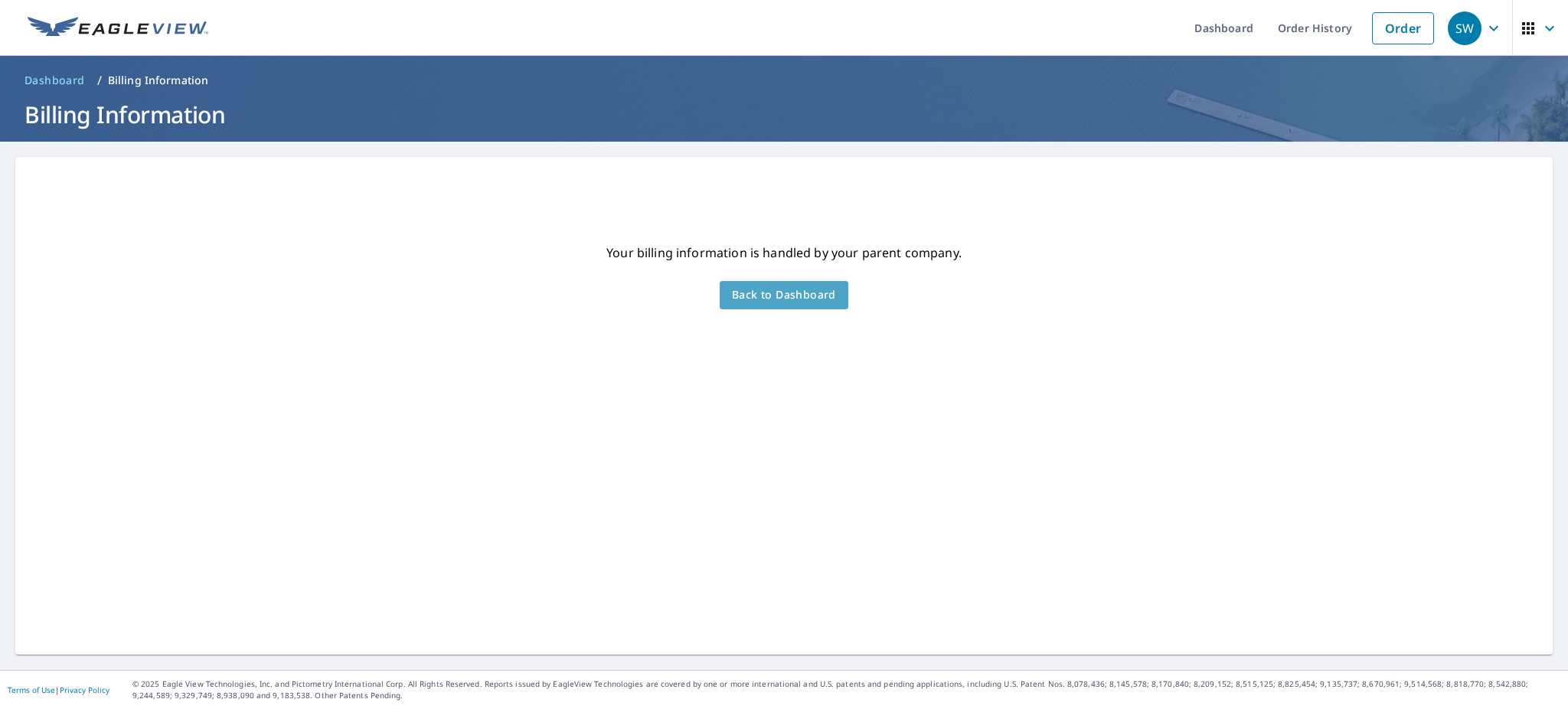
click at [802, 302] on span "Back to Dashboard" at bounding box center [784, 295] width 104 height 19
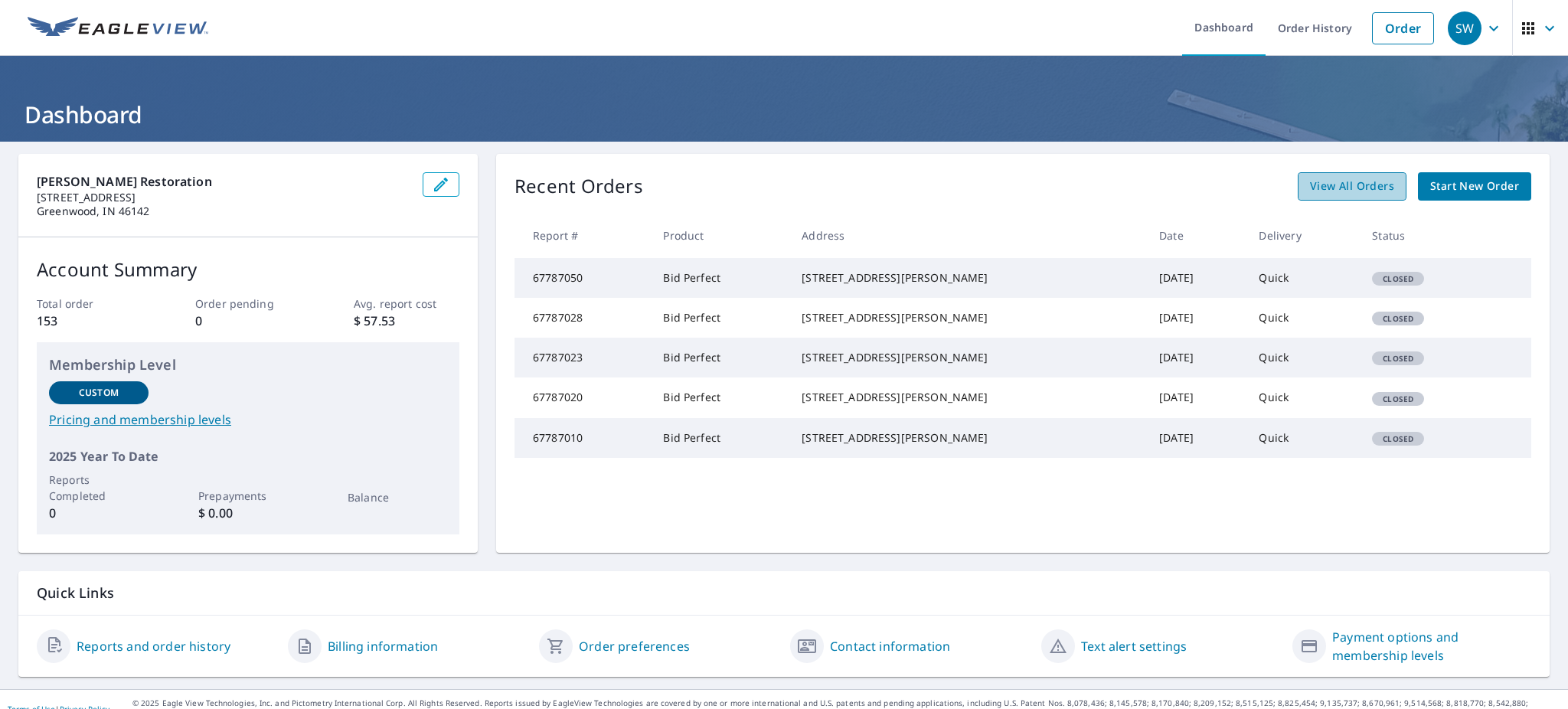
click at [1315, 182] on span "View All Orders" at bounding box center [1352, 186] width 84 height 19
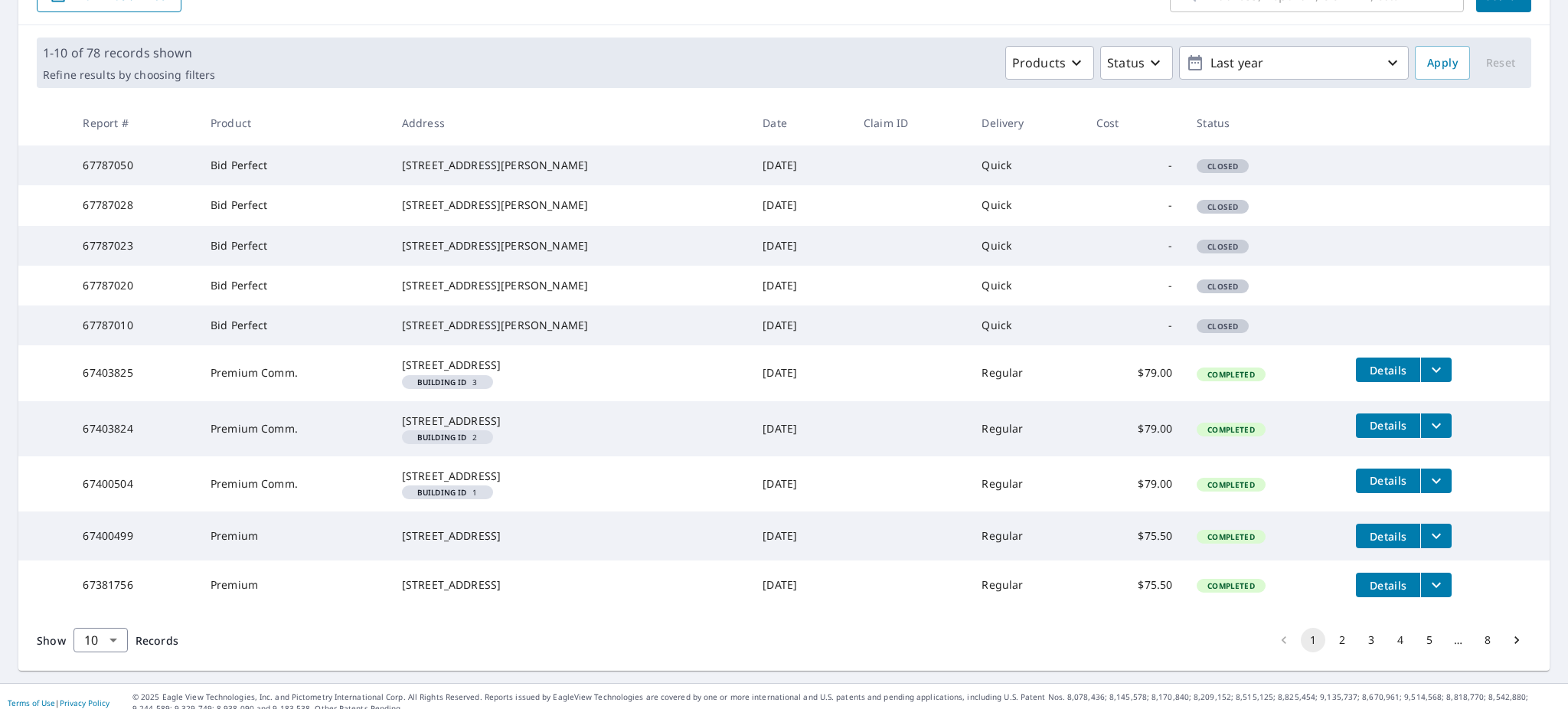
scroll to position [204, 0]
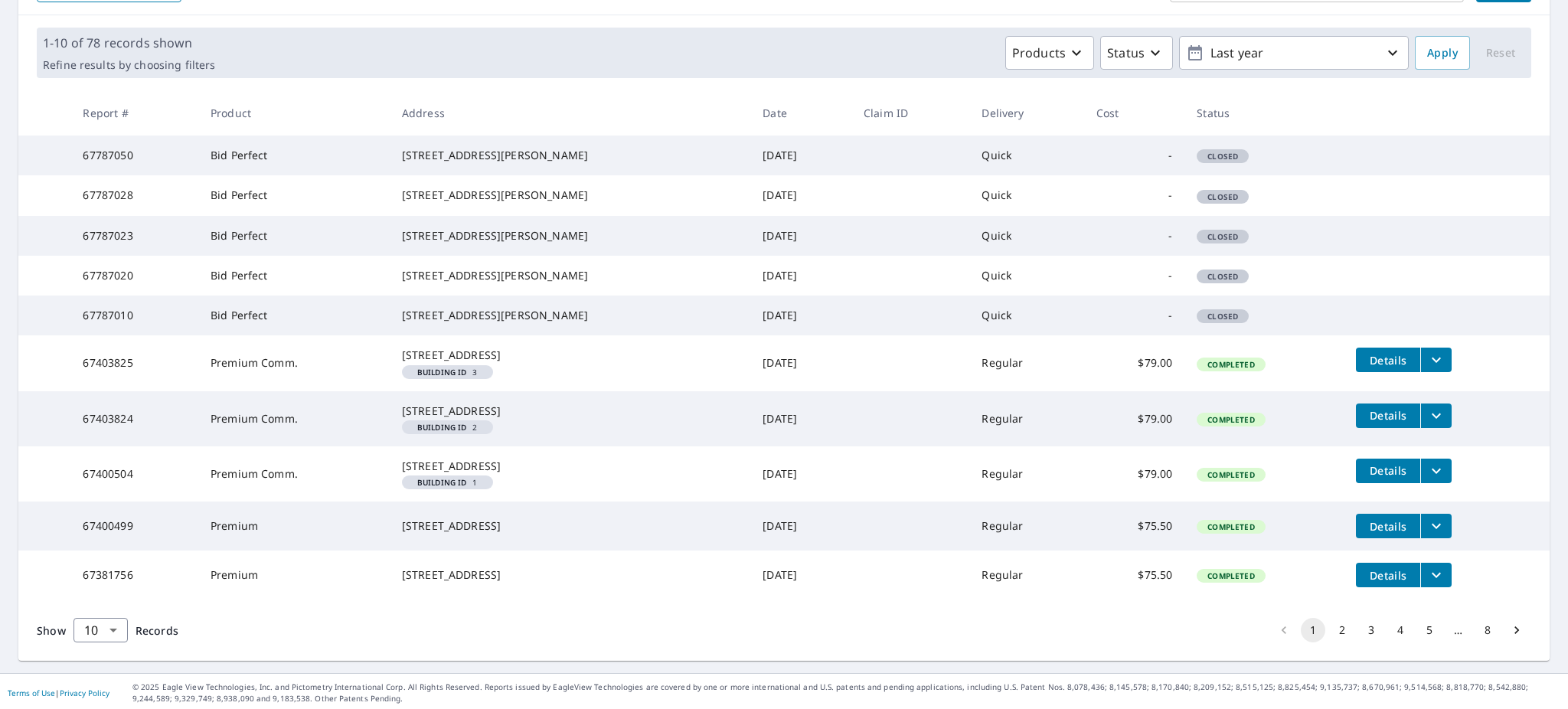
click at [1229, 321] on span "Closed" at bounding box center [1223, 316] width 49 height 10
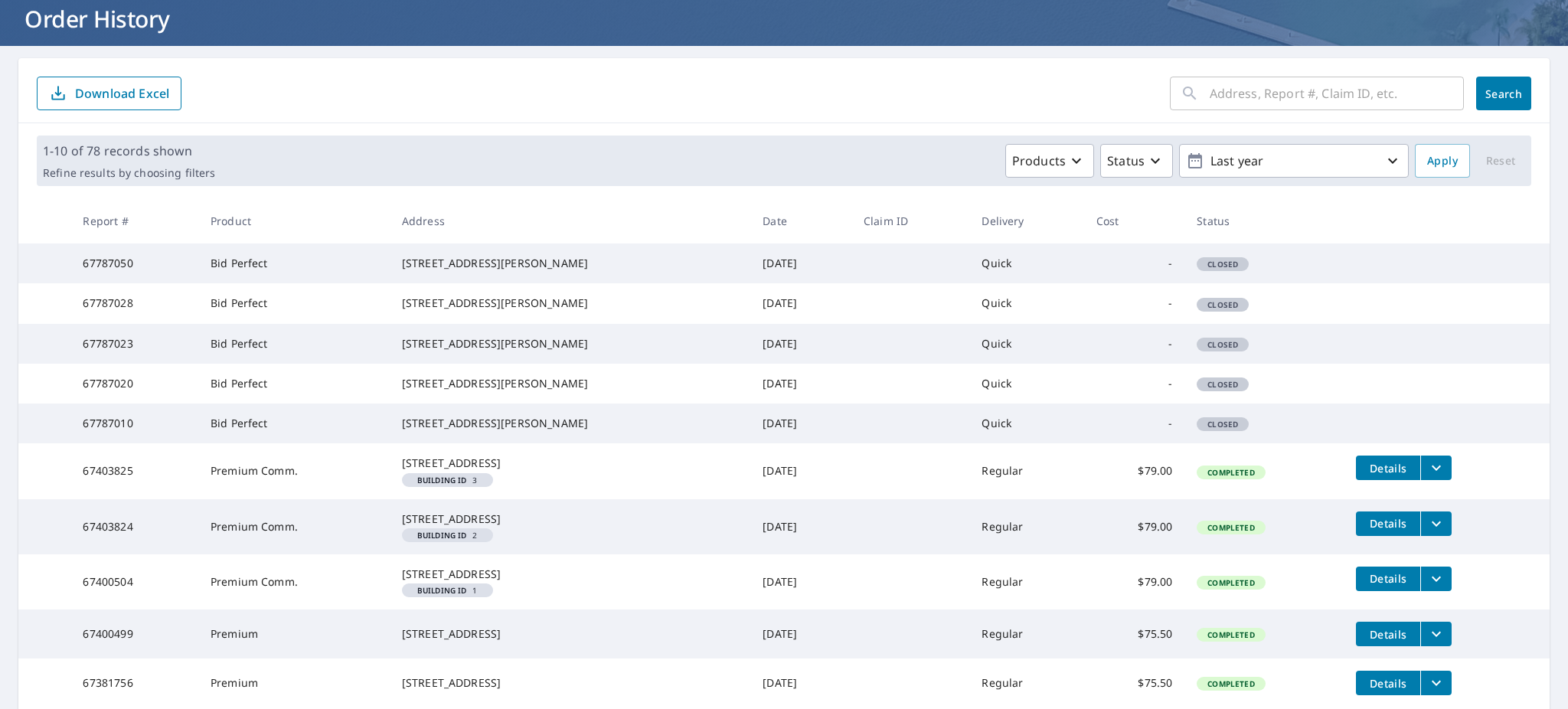
scroll to position [0, 0]
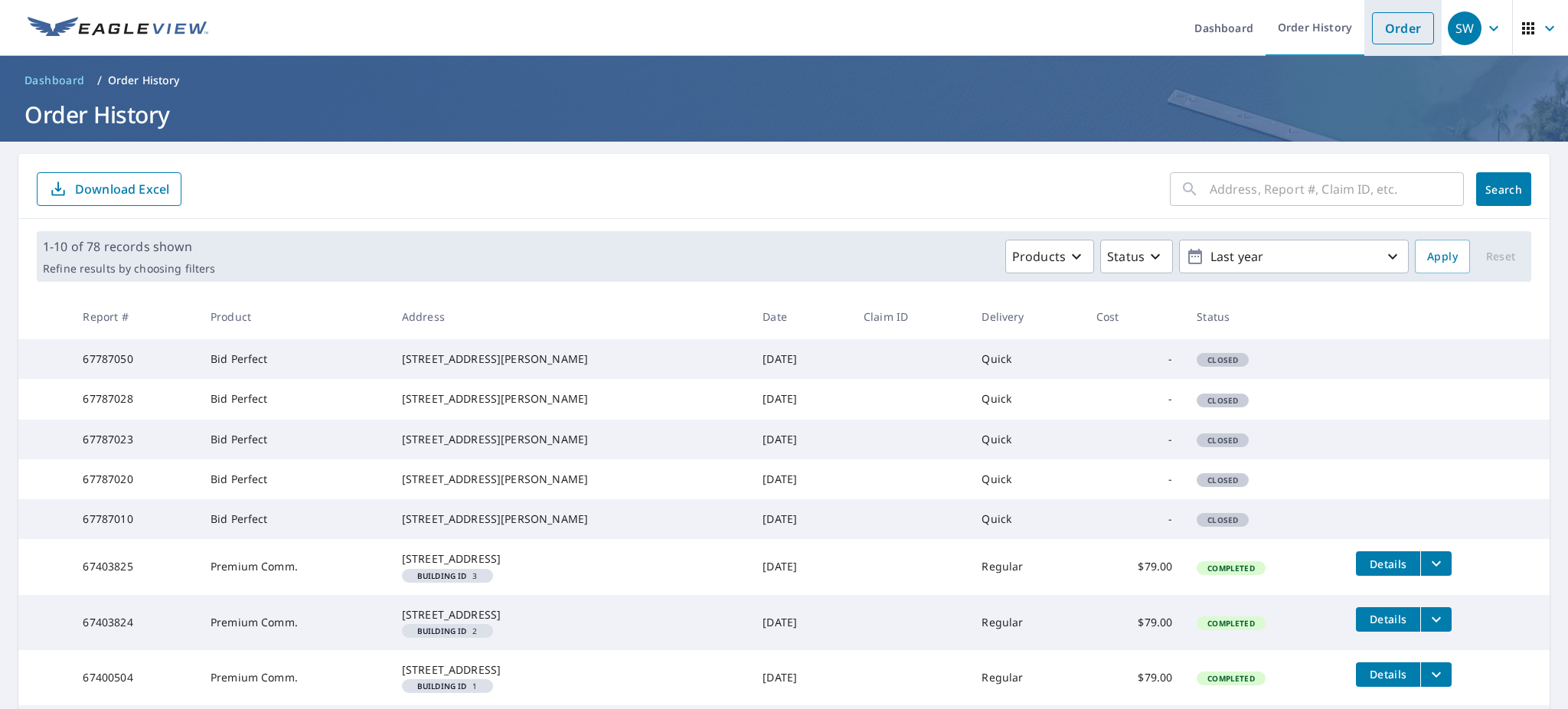
click at [1379, 23] on link "Order" at bounding box center [1404, 28] width 62 height 32
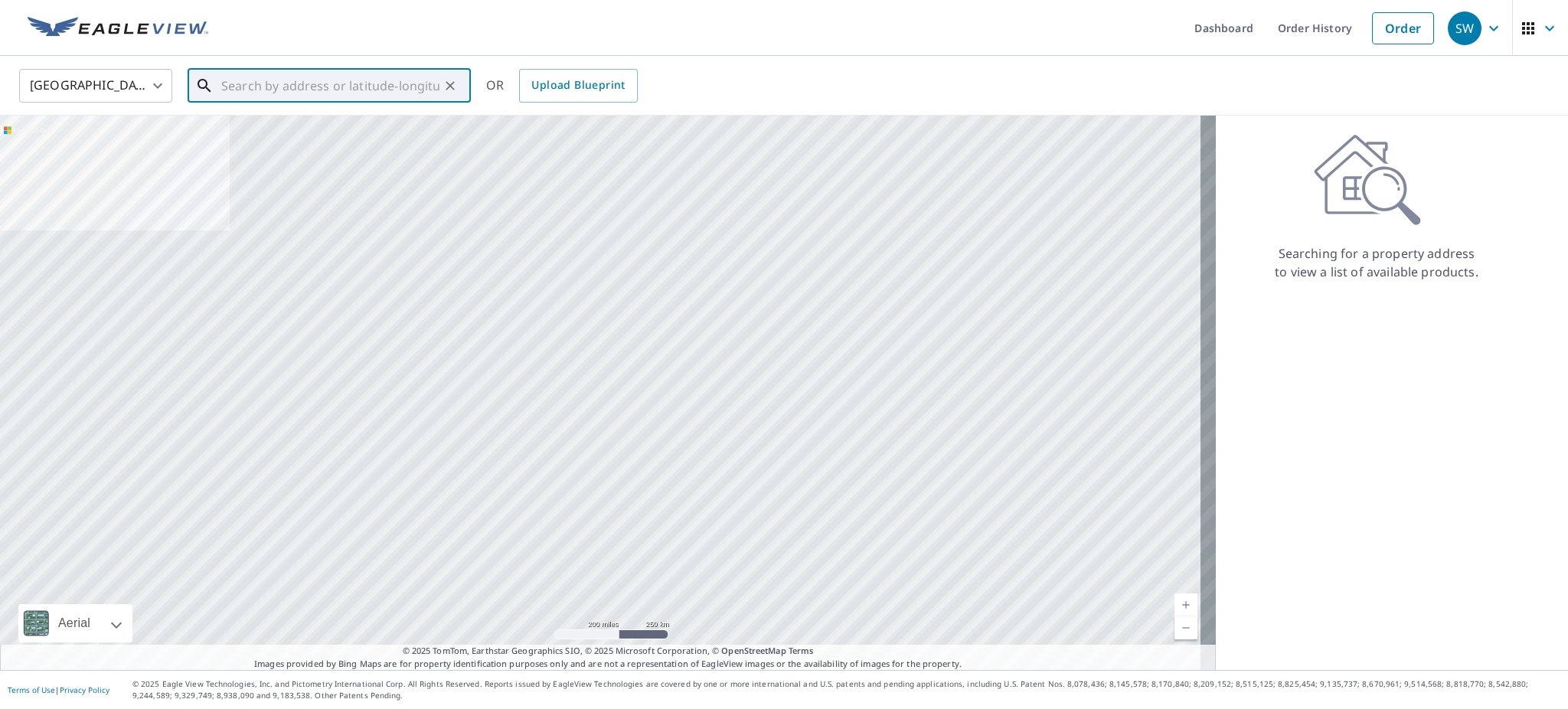
paste input "[STREET_ADDRESS][PERSON_NAME]"
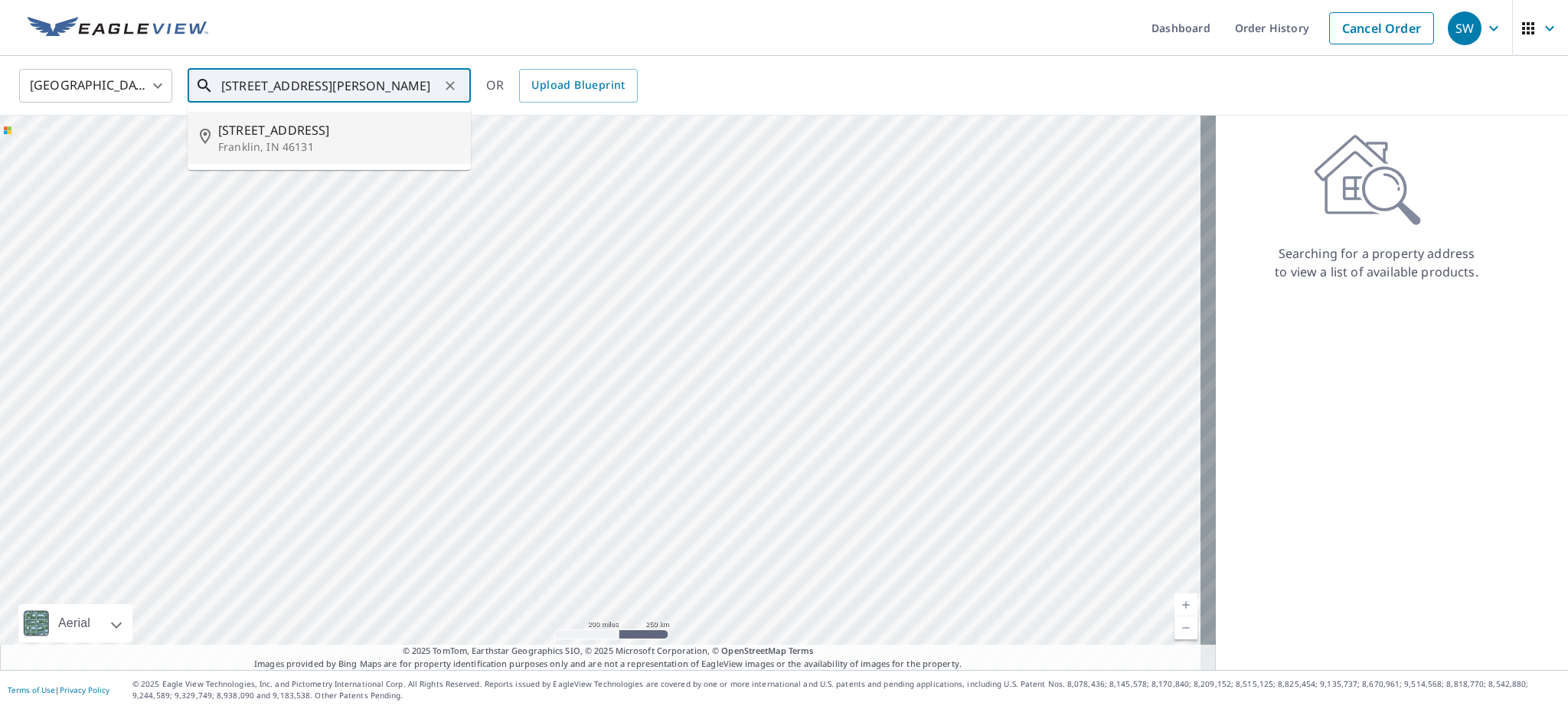
click at [269, 127] on span "[STREET_ADDRESS]" at bounding box center [338, 130] width 240 height 19
type input "[STREET_ADDRESS][PERSON_NAME]"
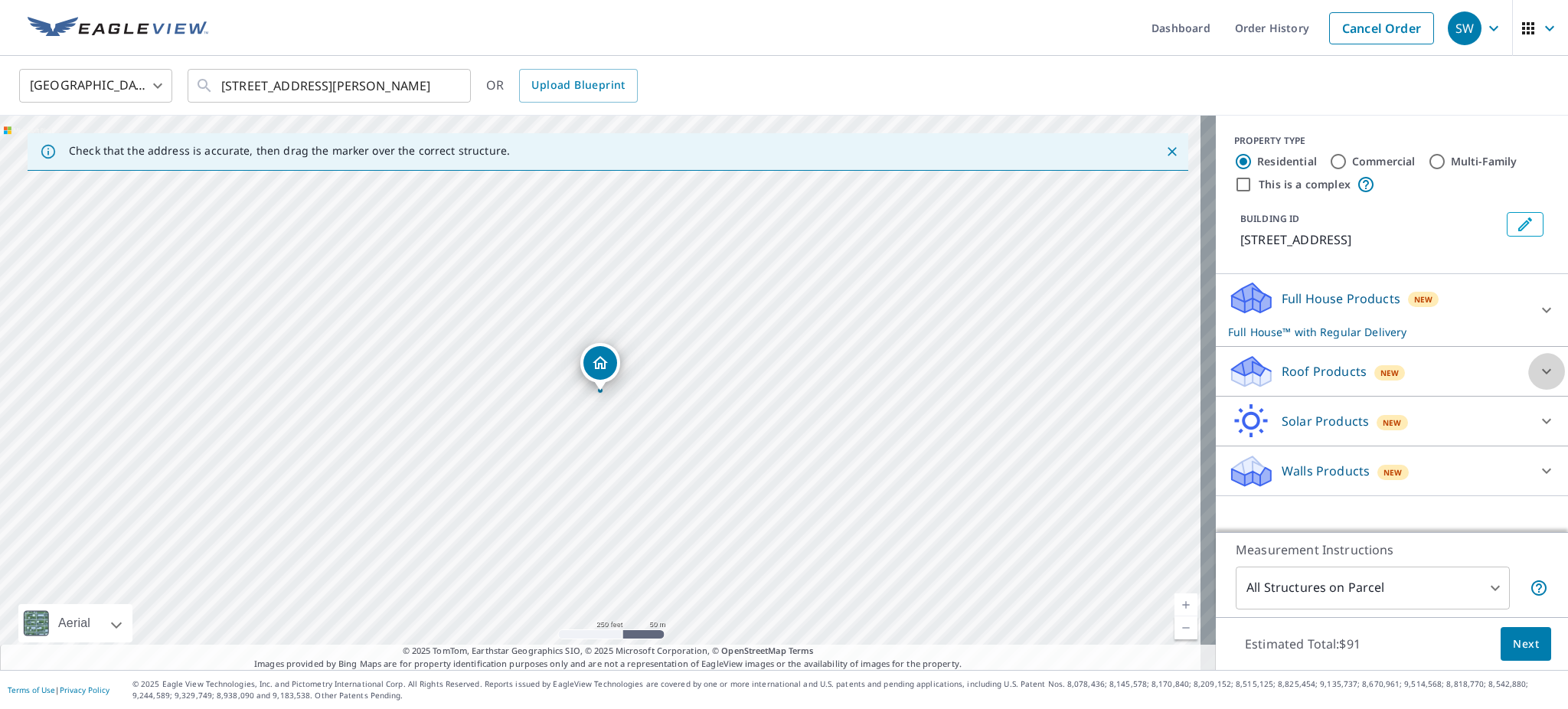
click at [1538, 379] on icon at bounding box center [1547, 372] width 19 height 19
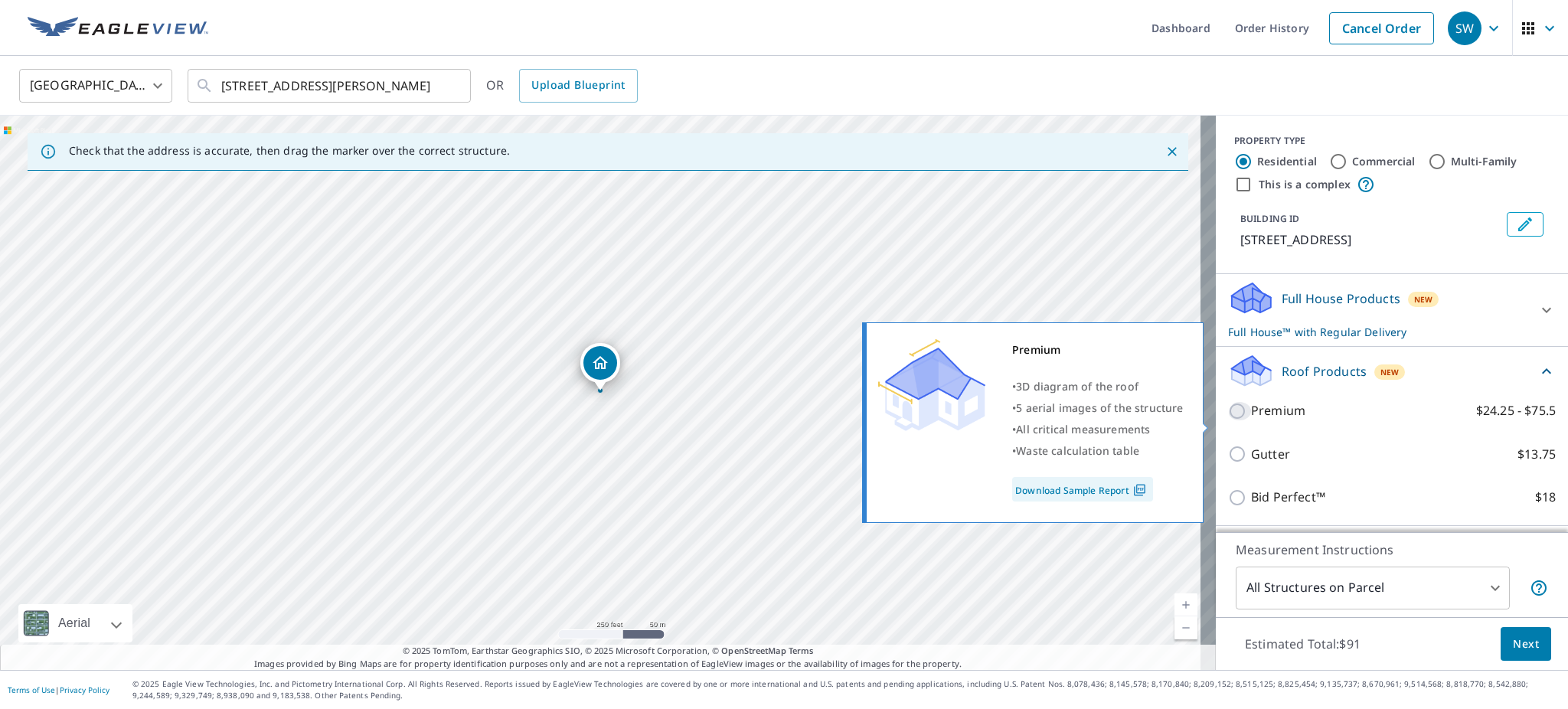
click at [1229, 419] on input "Premium $24.25 - $75.5" at bounding box center [1240, 411] width 23 height 19
checkbox input "true"
checkbox input "false"
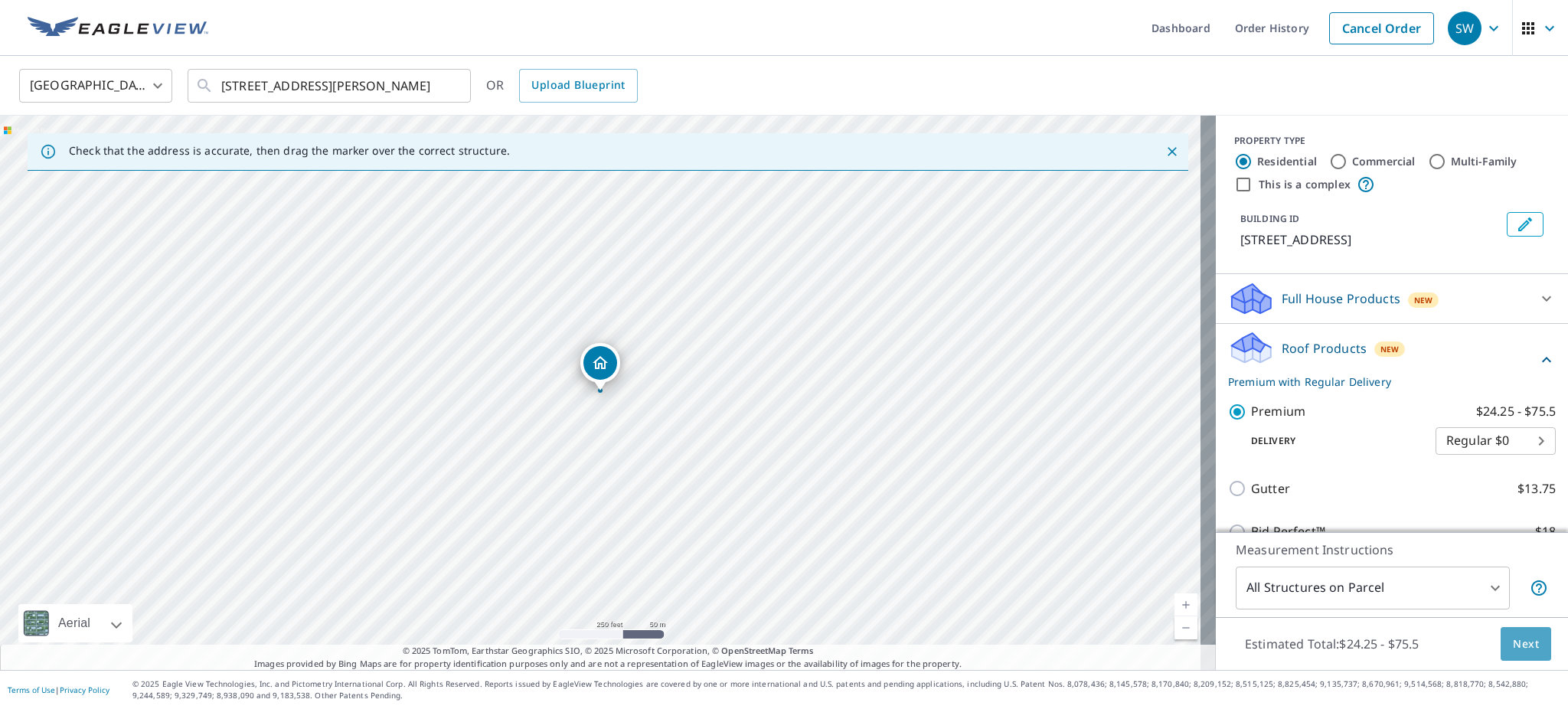
click at [1513, 642] on span "Next" at bounding box center [1526, 644] width 26 height 19
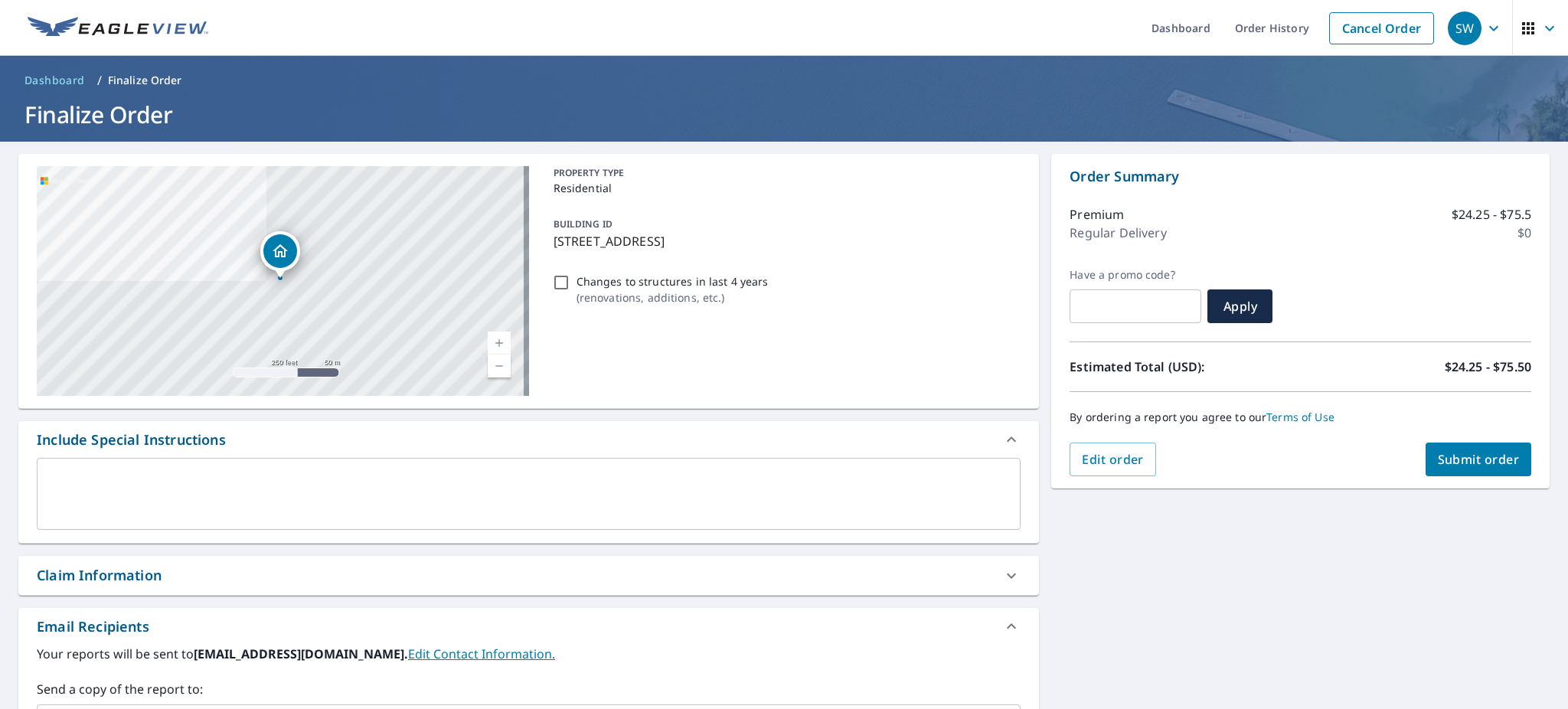
click at [1496, 453] on span "Submit order" at bounding box center [1479, 460] width 82 height 17
checkbox input "true"
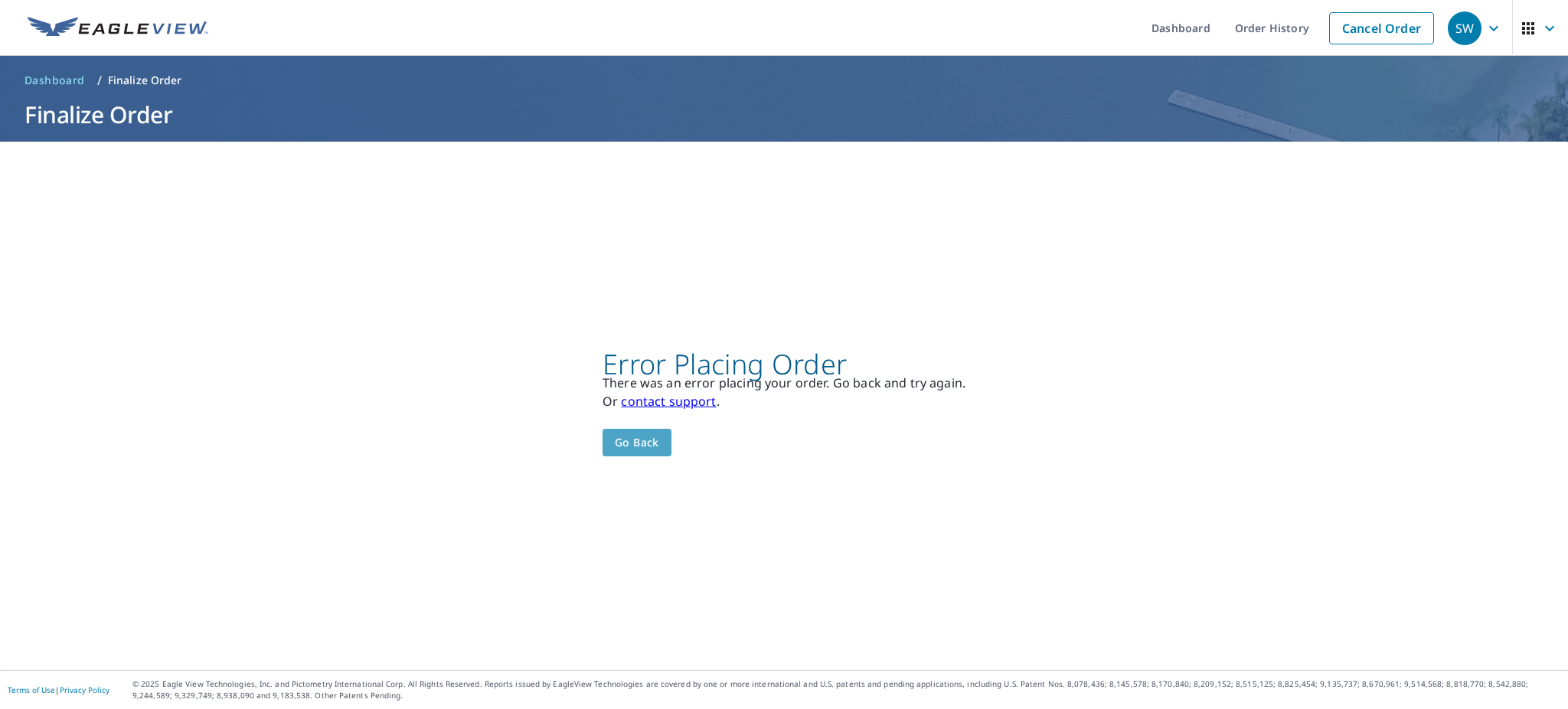
click at [622, 450] on span "Go back" at bounding box center [637, 443] width 45 height 19
